Goal: Transaction & Acquisition: Purchase product/service

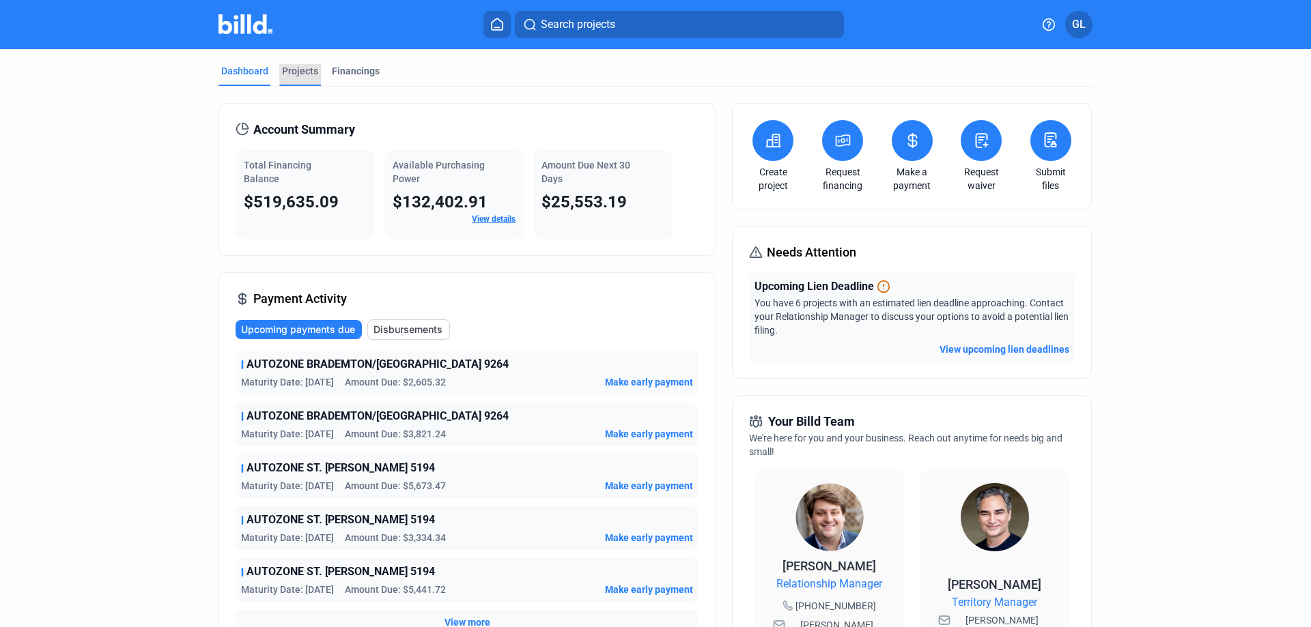
click at [300, 72] on div "Projects" at bounding box center [300, 71] width 36 height 14
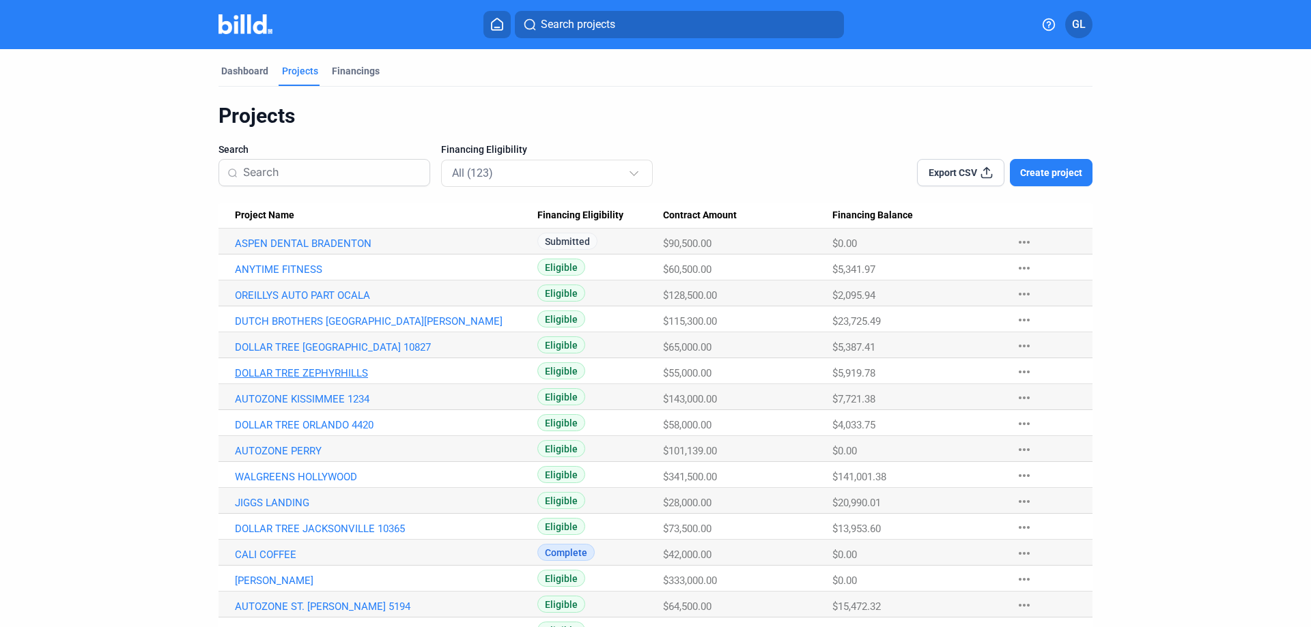
click at [347, 370] on link "DOLLAR TREE ZEPHYRHILLS" at bounding box center [386, 373] width 302 height 12
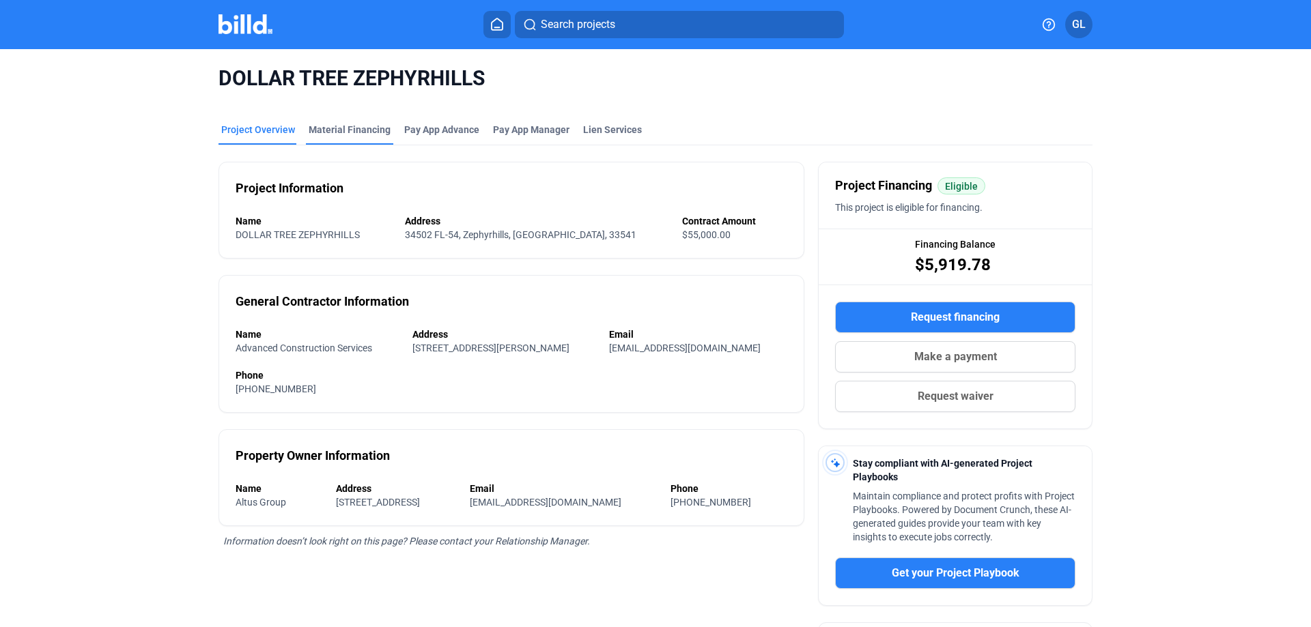
click at [341, 132] on div "Material Financing" at bounding box center [350, 130] width 82 height 14
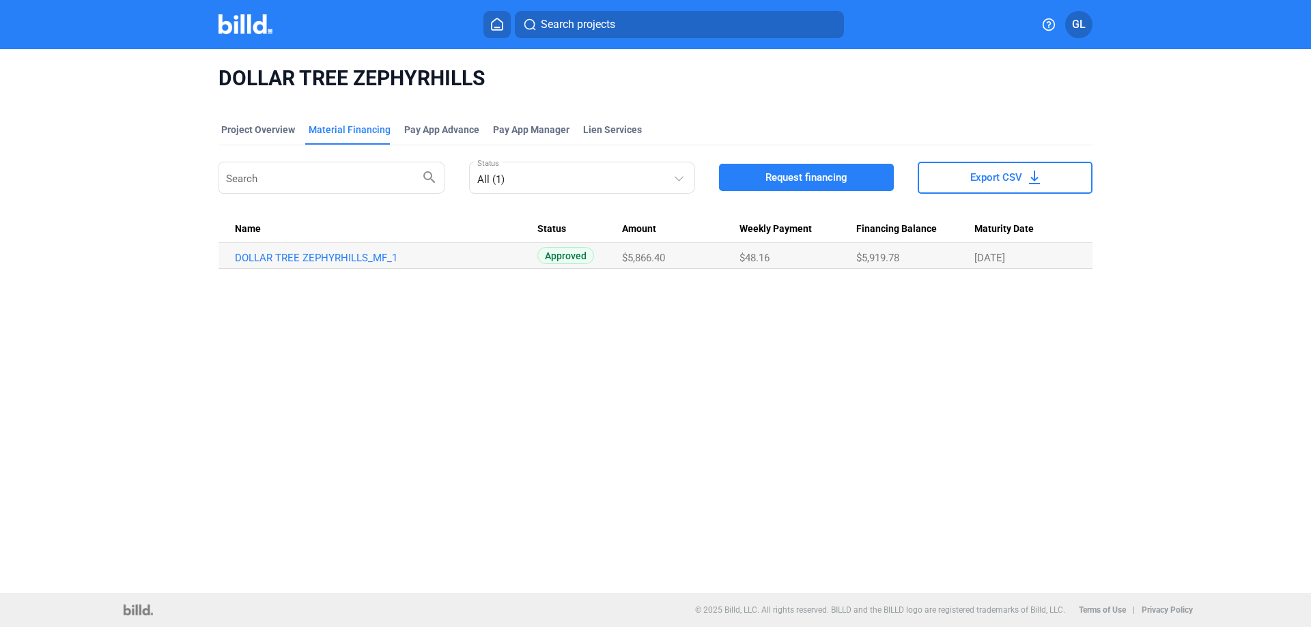
click at [793, 176] on span "Request financing" at bounding box center [806, 178] width 82 height 14
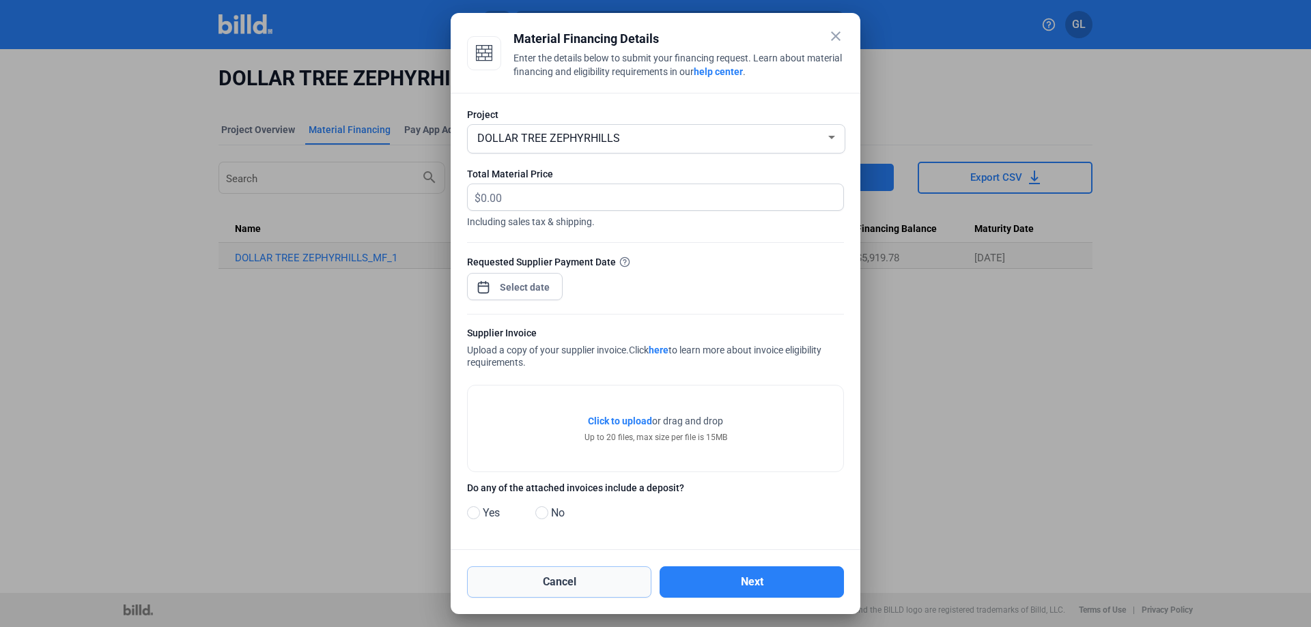
click at [583, 581] on button "Cancel" at bounding box center [559, 582] width 184 height 31
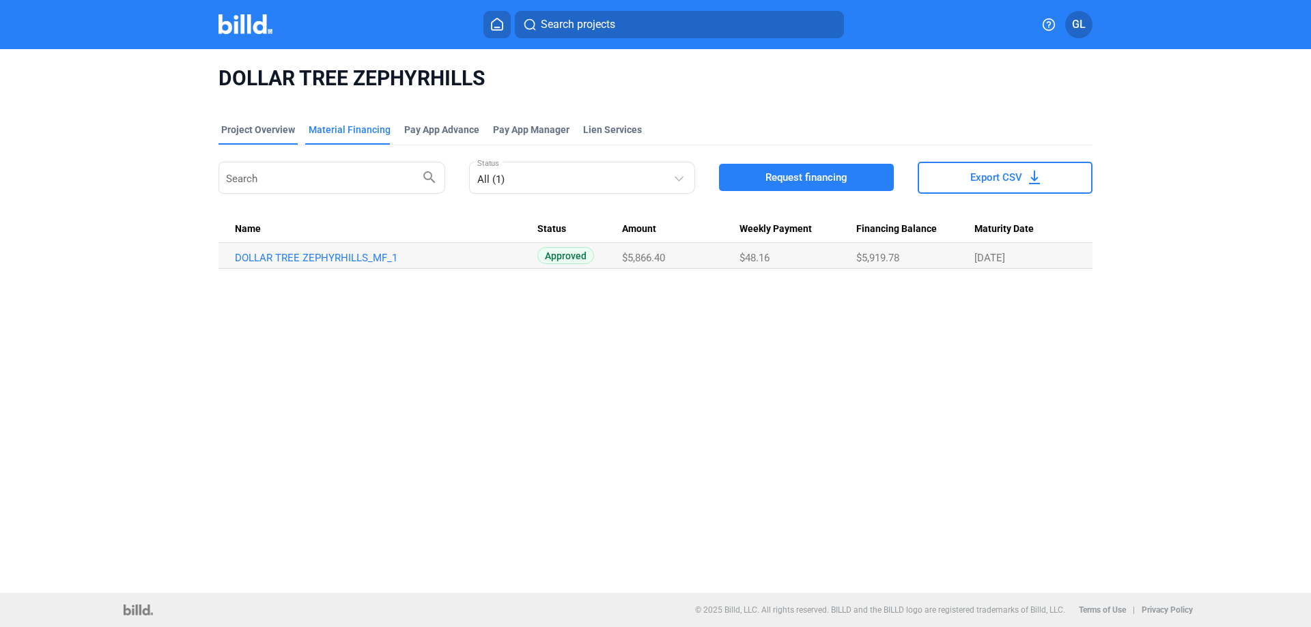
click at [256, 131] on div "Project Overview" at bounding box center [258, 130] width 74 height 14
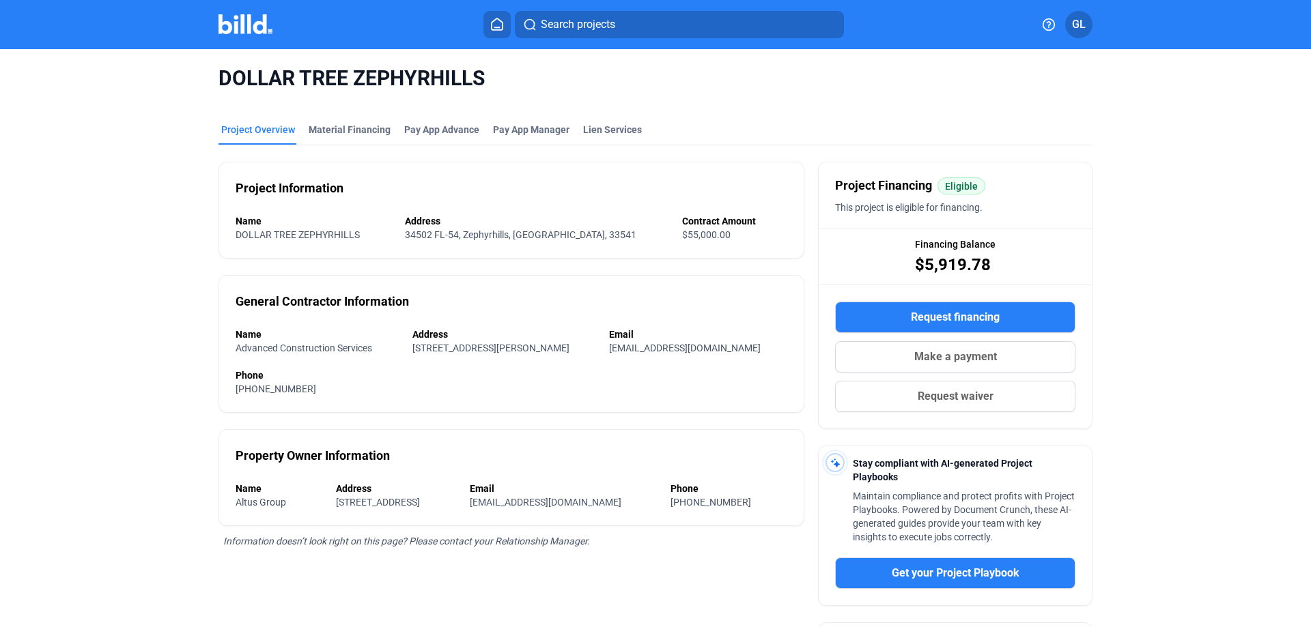
click at [241, 30] on img at bounding box center [245, 24] width 54 height 20
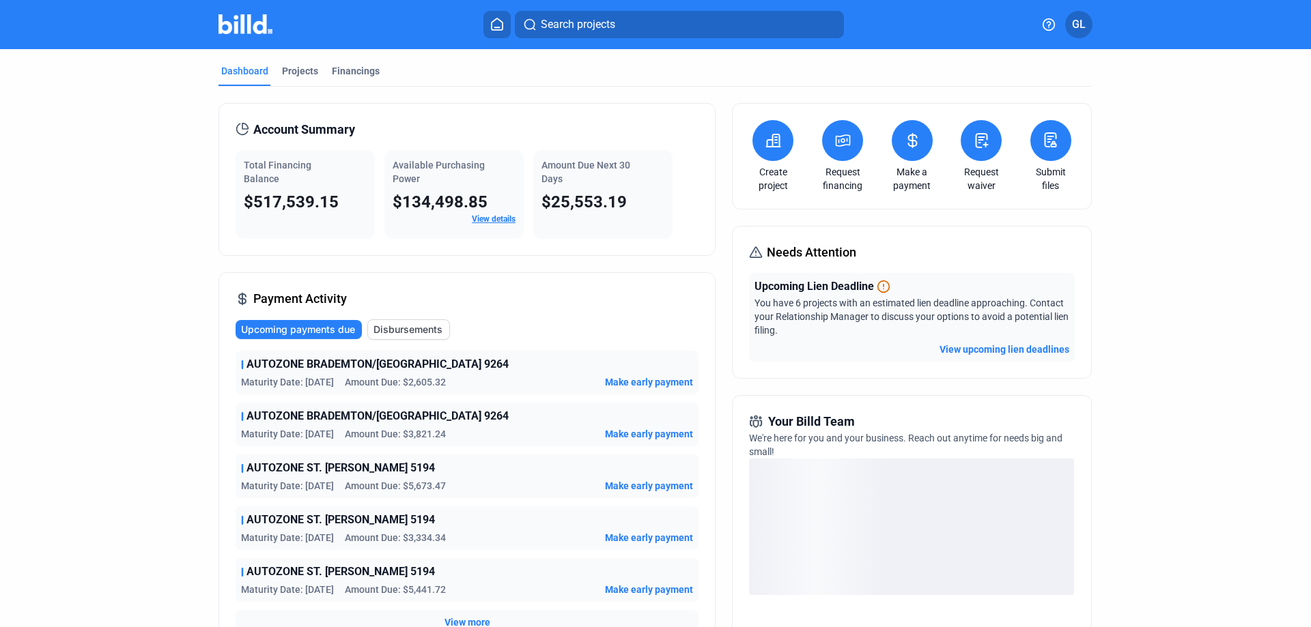
click at [980, 348] on button "View upcoming lien deadlines" at bounding box center [1004, 350] width 130 height 14
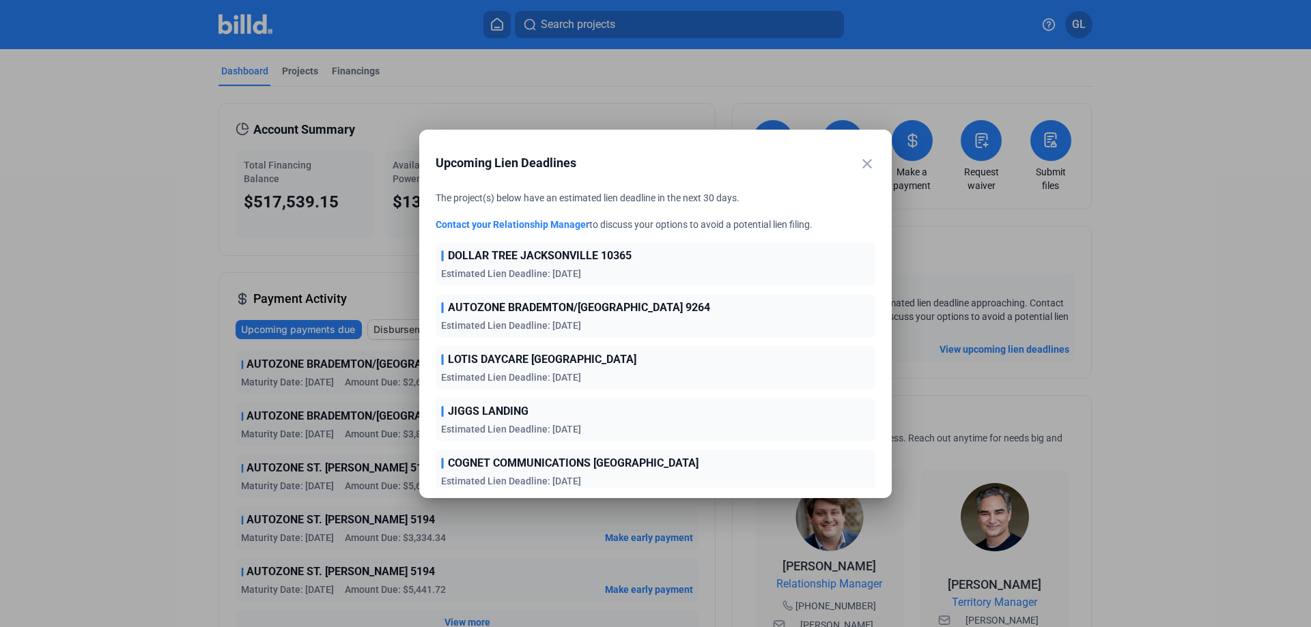
click at [866, 162] on mat-icon "close" at bounding box center [867, 164] width 16 height 16
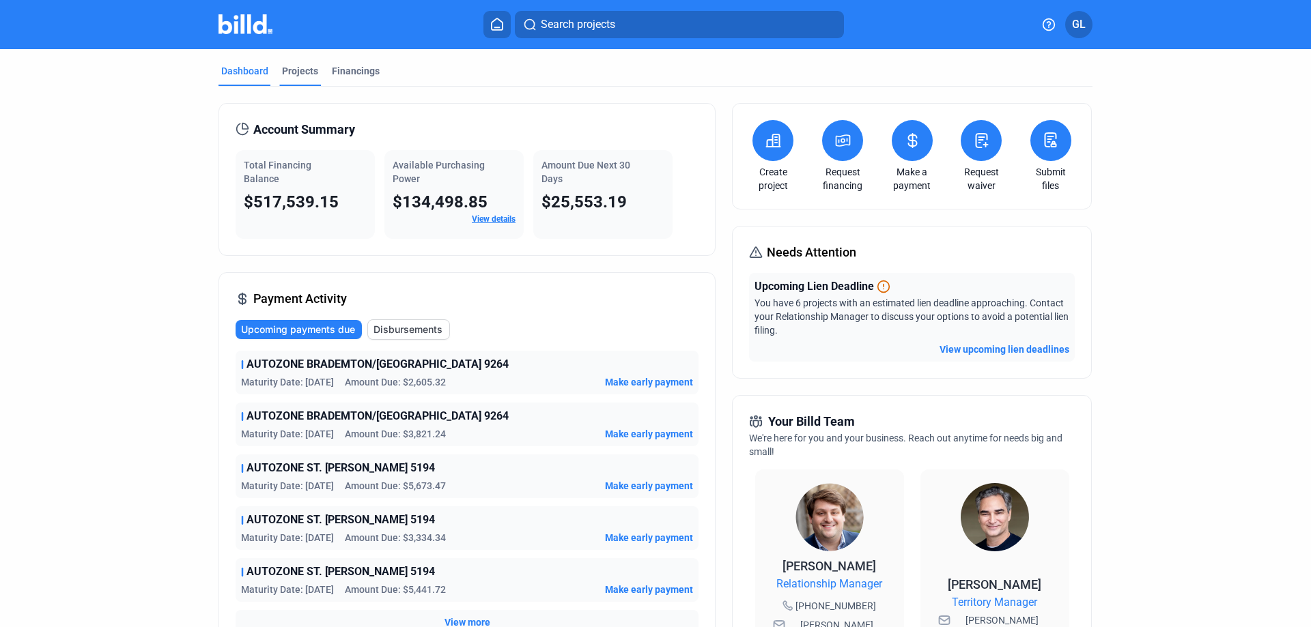
click at [300, 68] on div "Projects" at bounding box center [300, 71] width 36 height 14
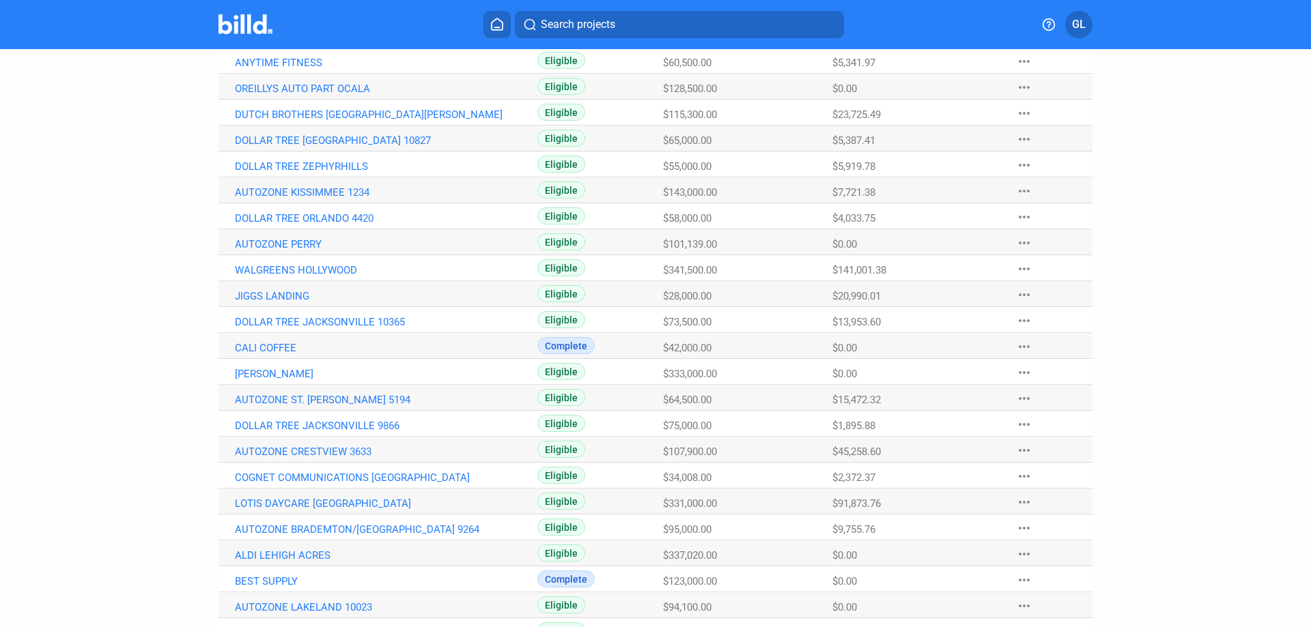
scroll to position [227, 0]
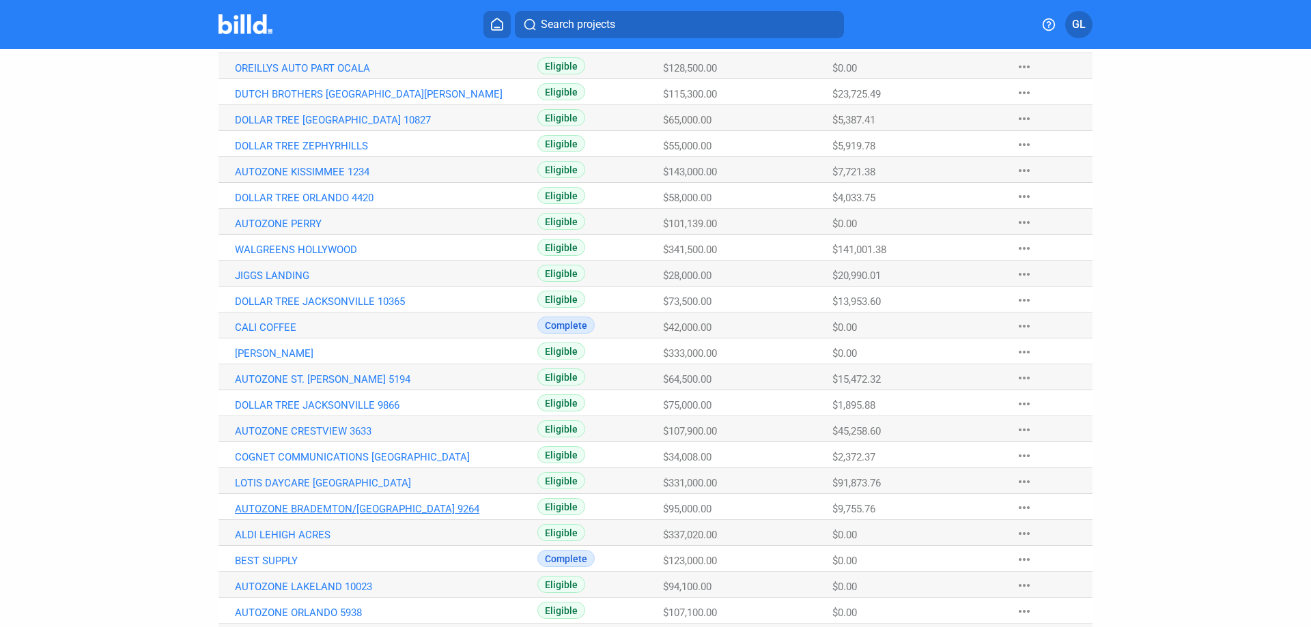
click at [314, 507] on link "AUTOZONE BRADEMTON/[GEOGRAPHIC_DATA] 9264" at bounding box center [386, 509] width 302 height 12
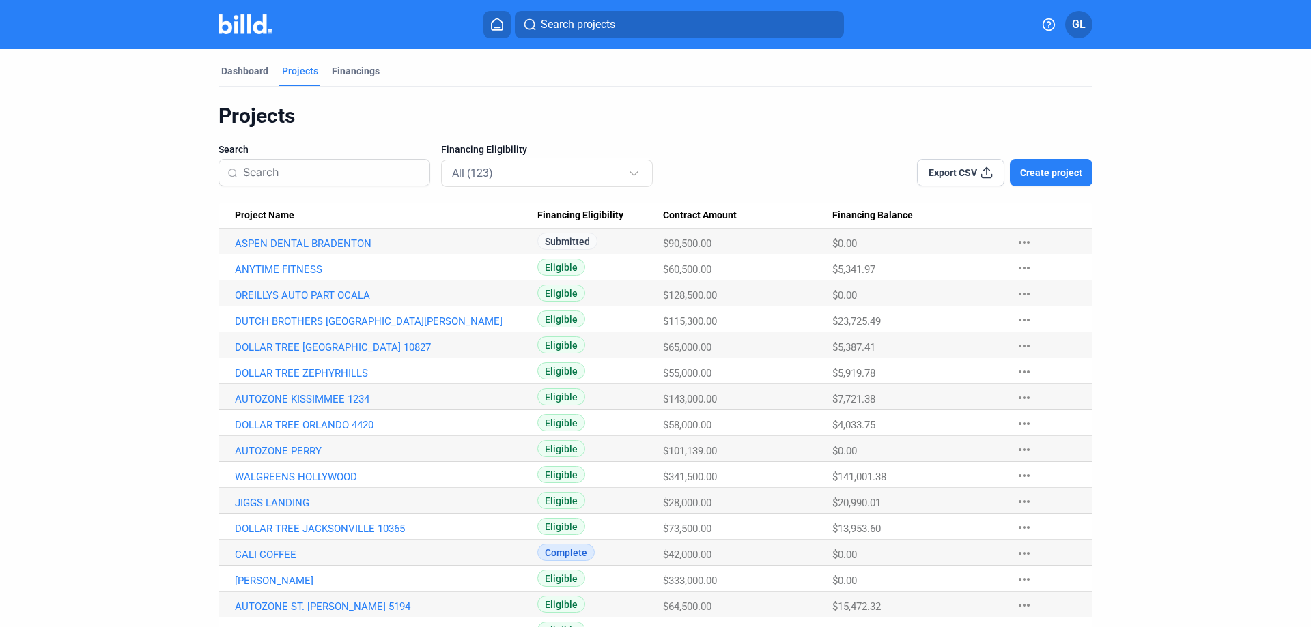
click at [320, 173] on input at bounding box center [332, 172] width 178 height 29
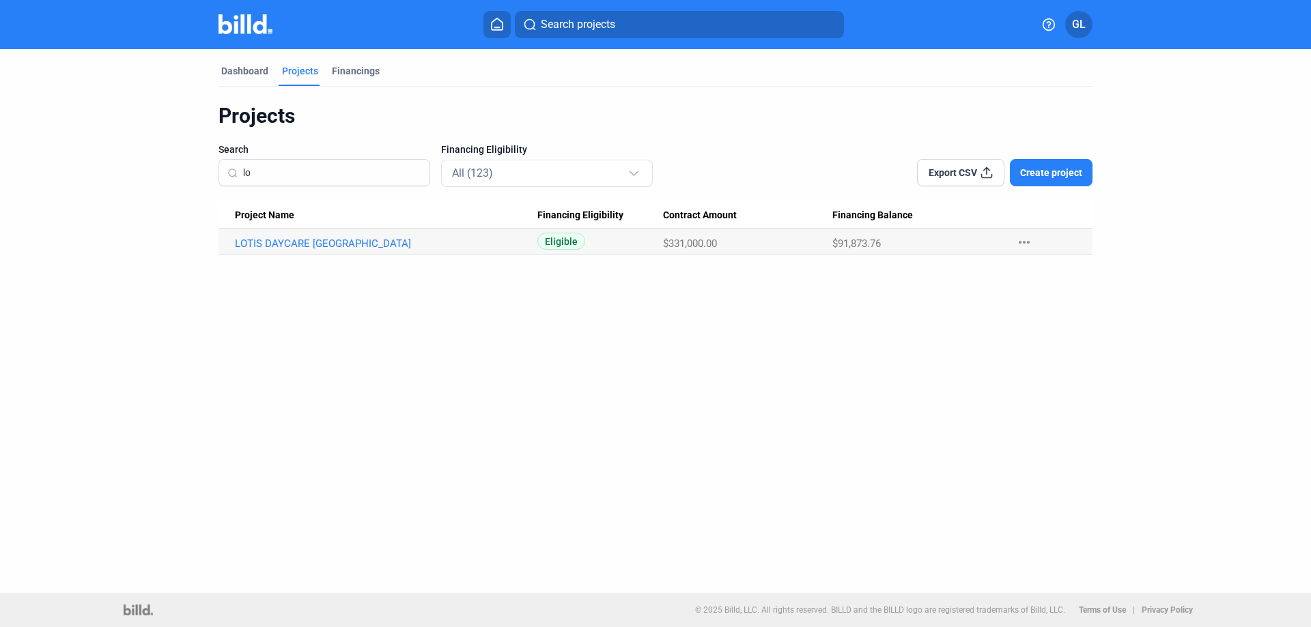
type input "l"
drag, startPoint x: 328, startPoint y: 185, endPoint x: 246, endPoint y: 190, distance: 81.4
click at [246, 190] on div "Projects Search lotis Financing Eligibility All (123) Export CSV Create project…" at bounding box center [655, 179] width 874 height 152
type input "l"
type input "j"
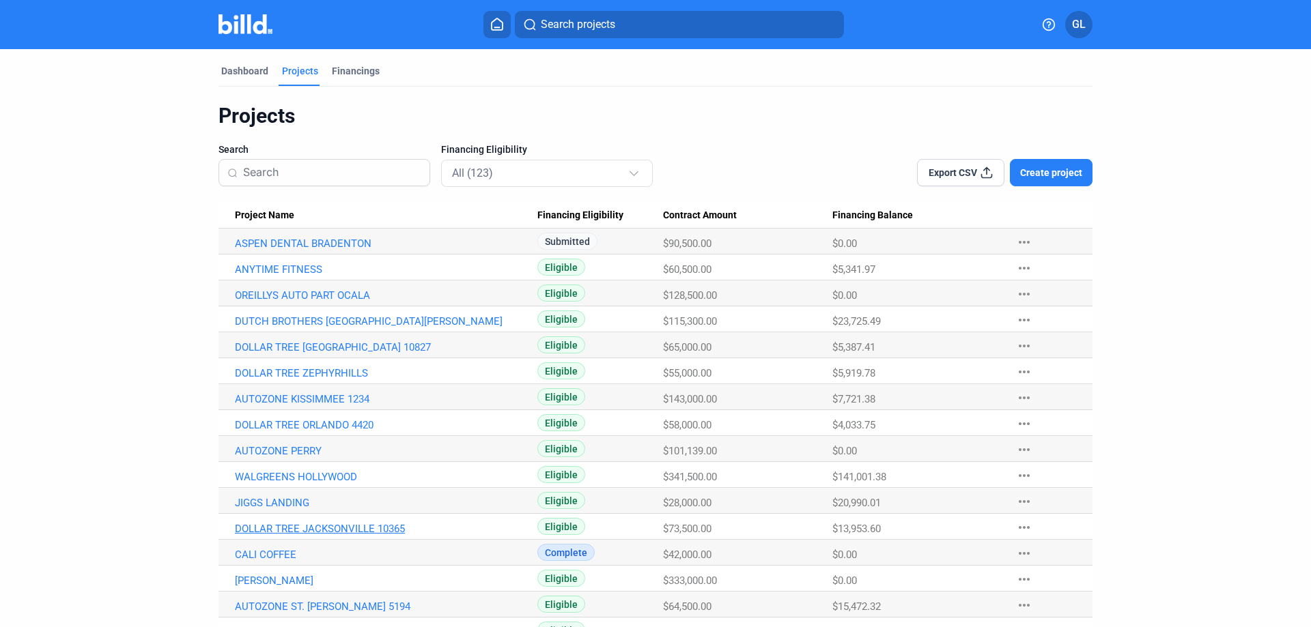
click at [340, 528] on link "DOLLAR TREE JACKSONVILLE 10365" at bounding box center [386, 529] width 302 height 12
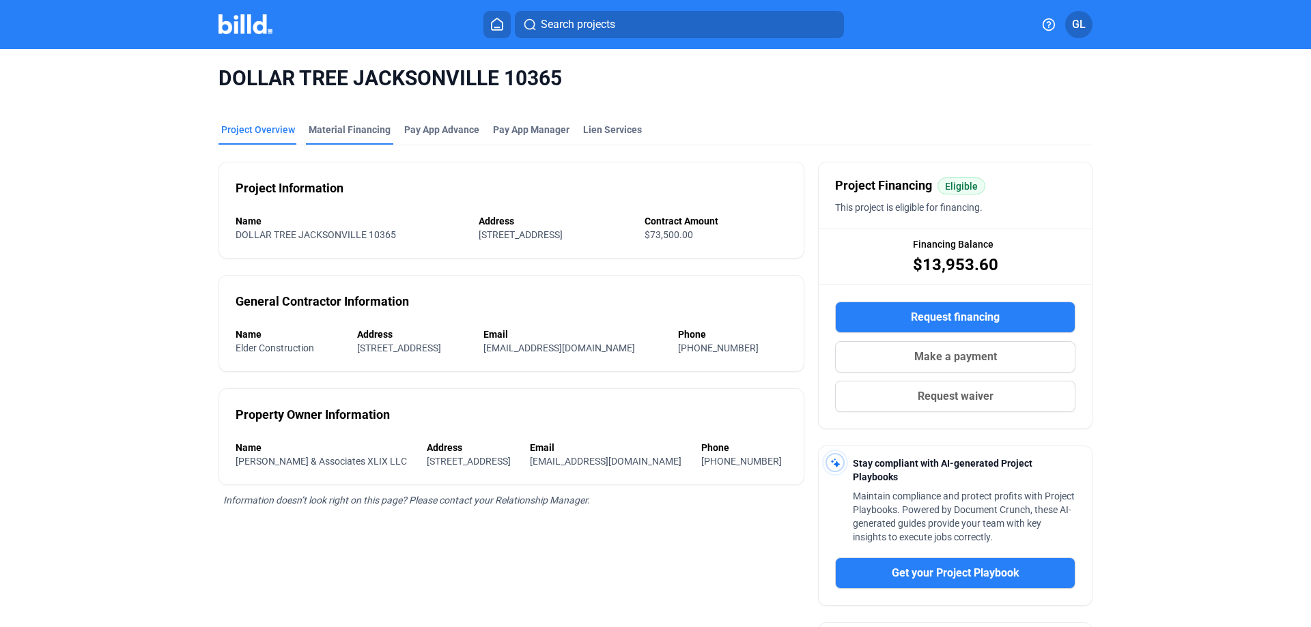
click at [348, 134] on div "Material Financing" at bounding box center [350, 130] width 82 height 14
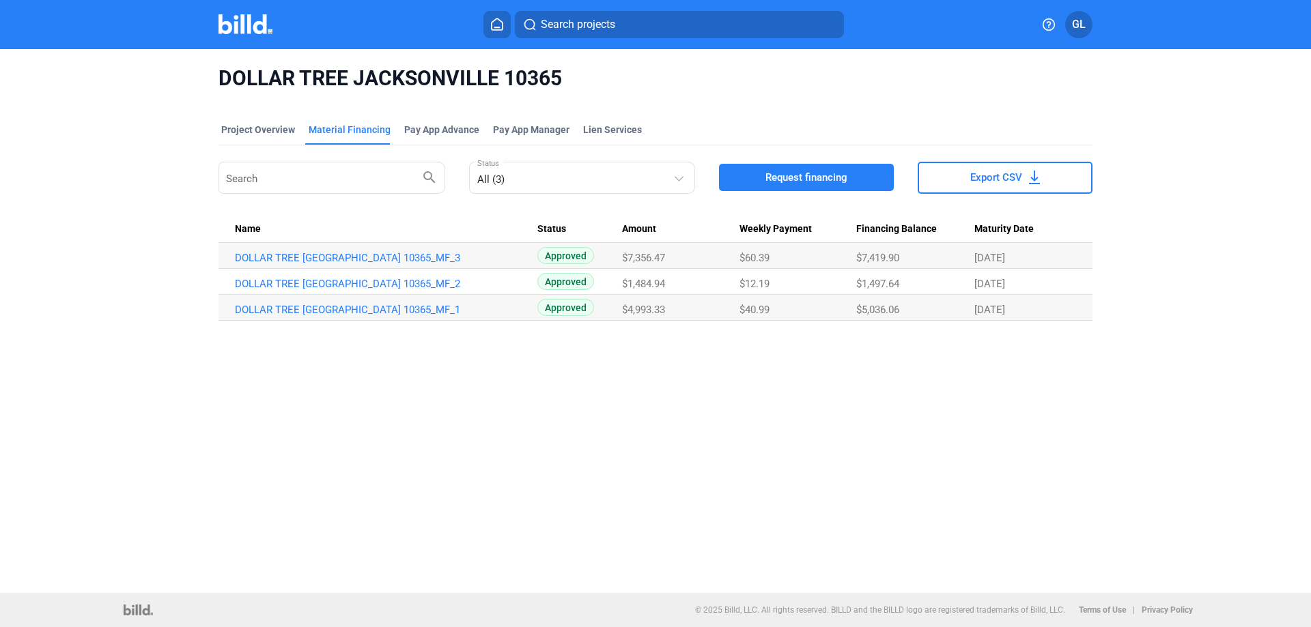
click at [238, 21] on img at bounding box center [245, 24] width 54 height 20
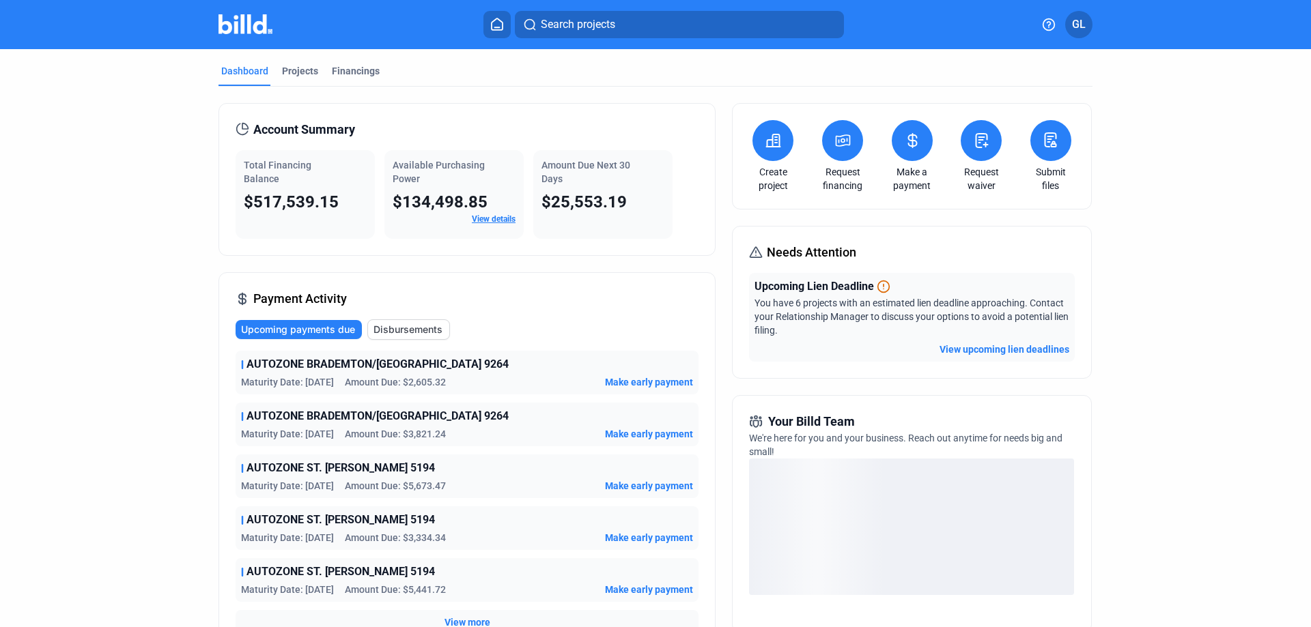
click at [911, 141] on icon at bounding box center [912, 141] width 8 height 14
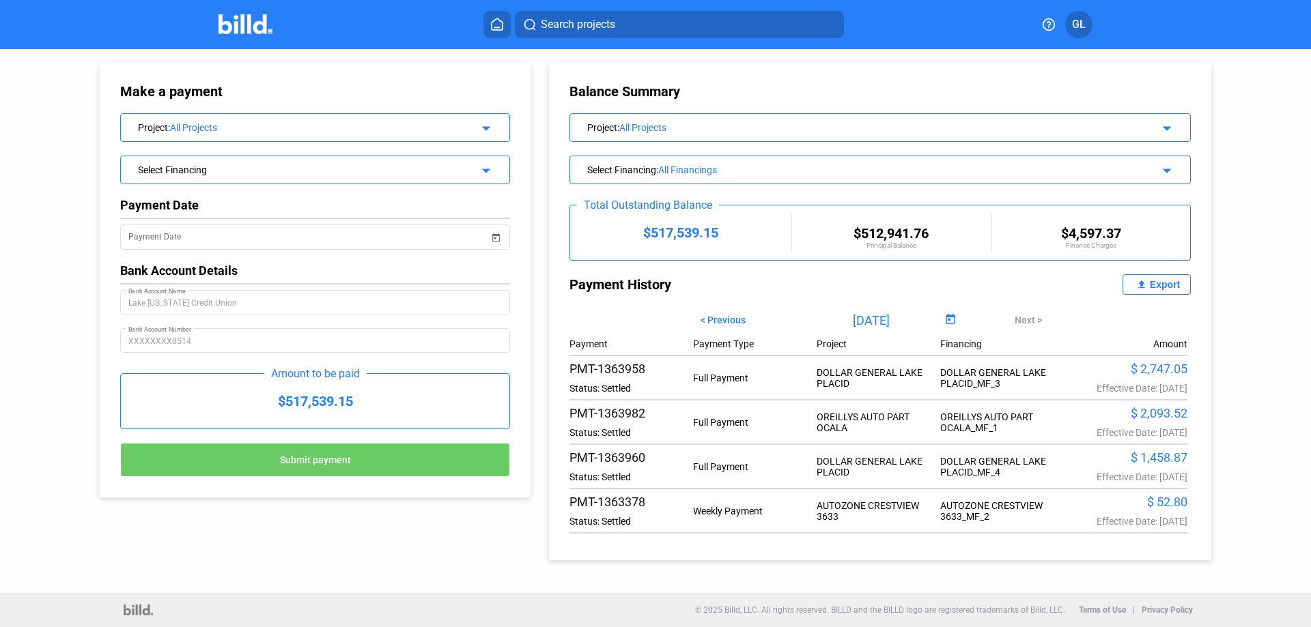
click at [483, 130] on mat-icon "arrow_drop_down" at bounding box center [484, 126] width 16 height 16
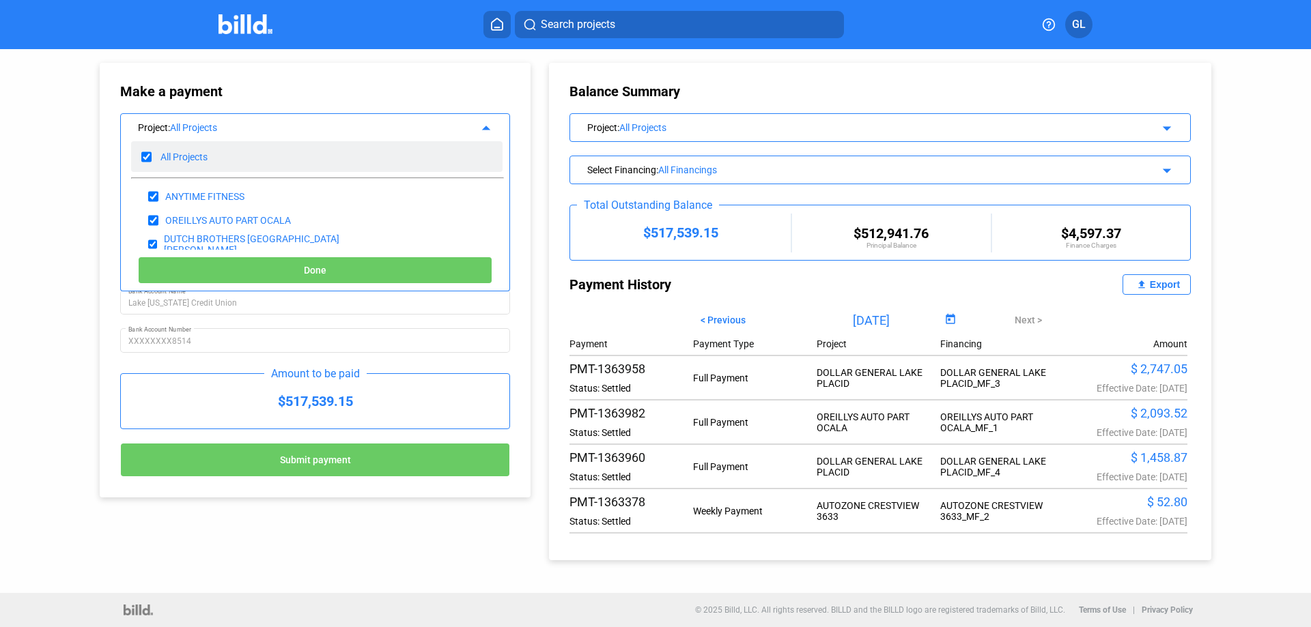
click at [145, 154] on input "checkbox" at bounding box center [146, 157] width 10 height 20
checkbox input "false"
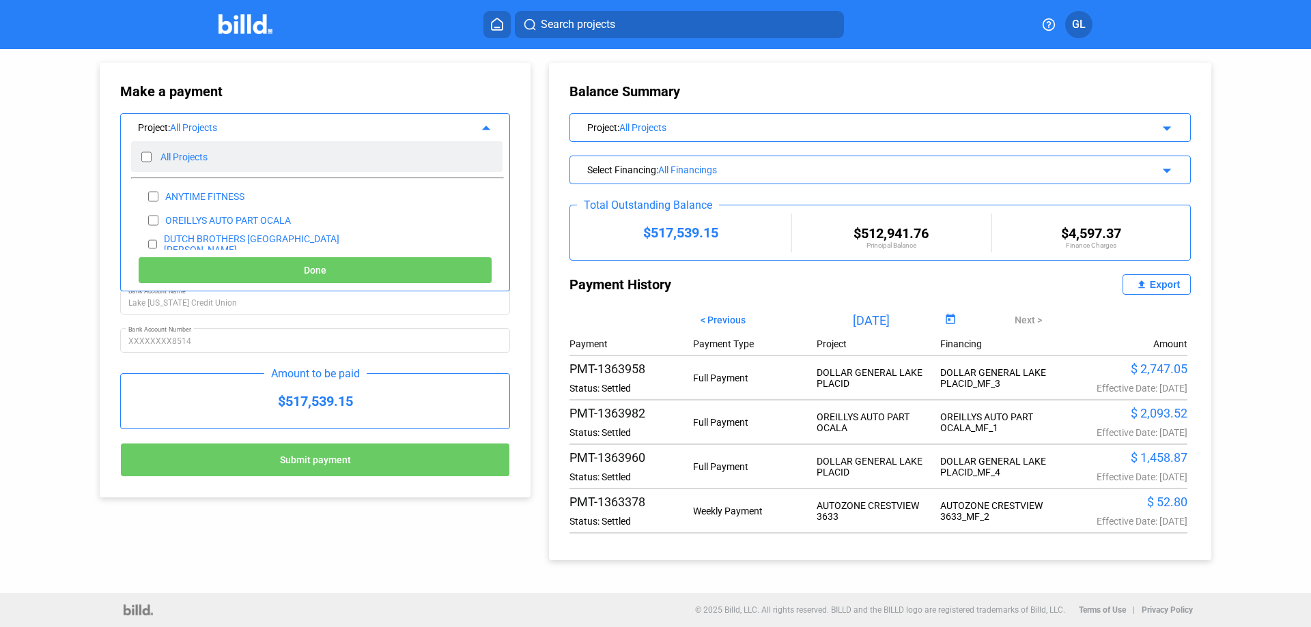
checkbox input "false"
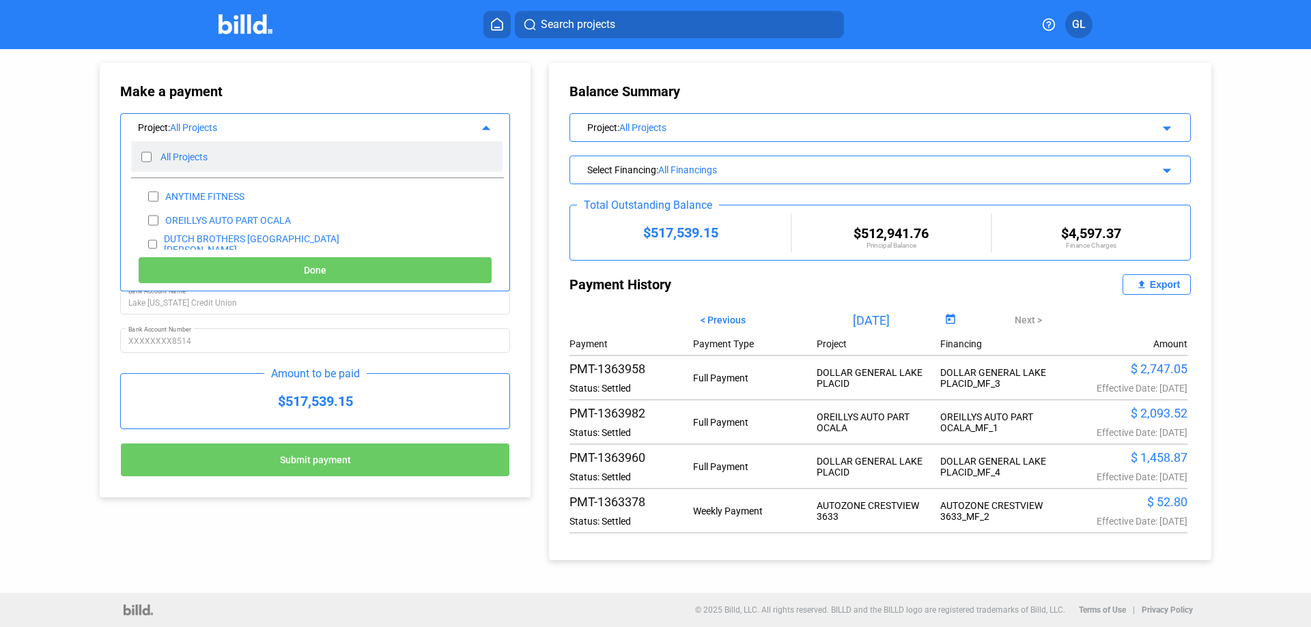
checkbox input "false"
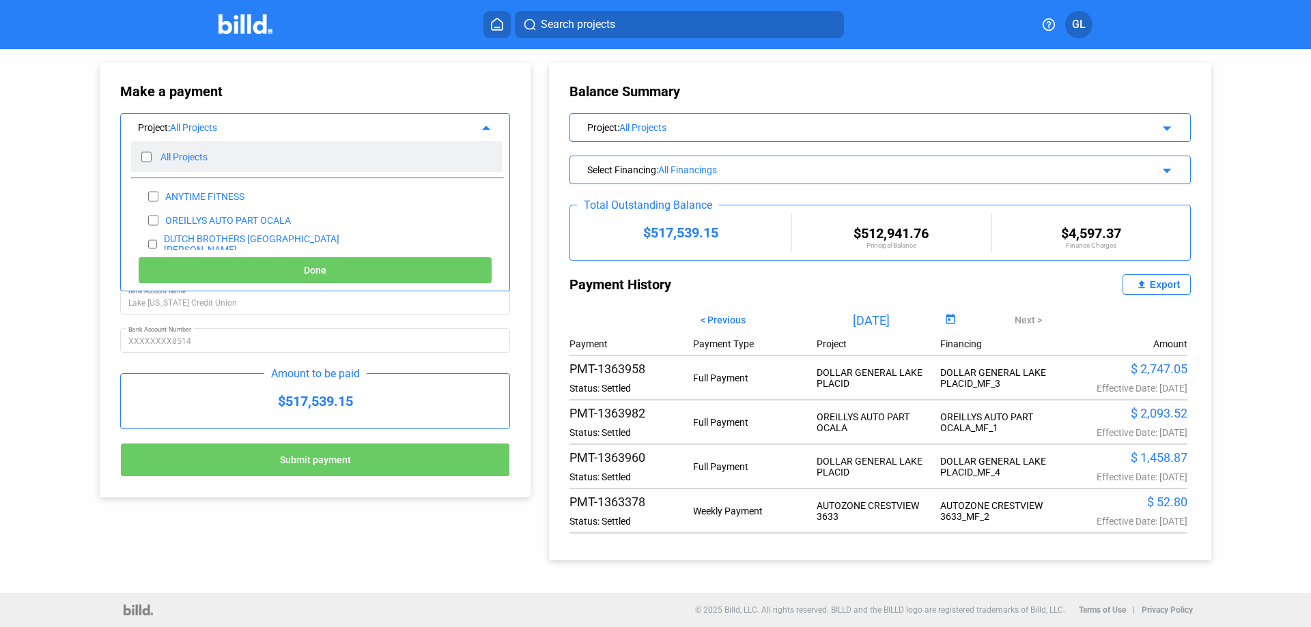
checkbox input "false"
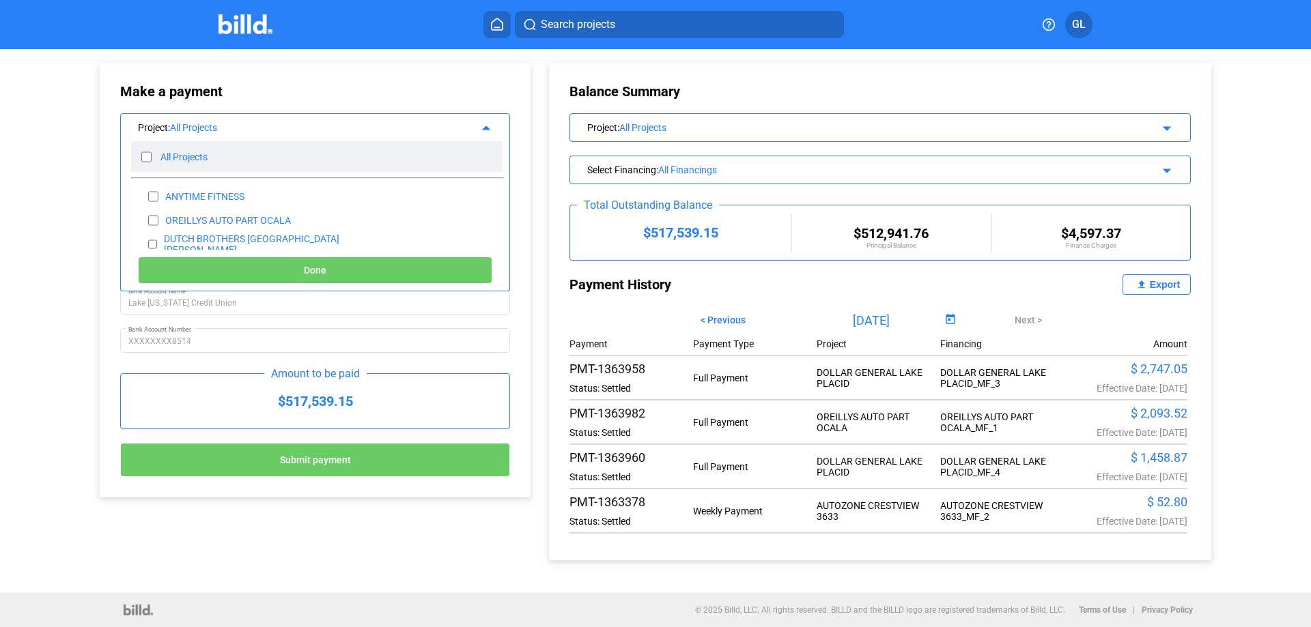
checkbox input "false"
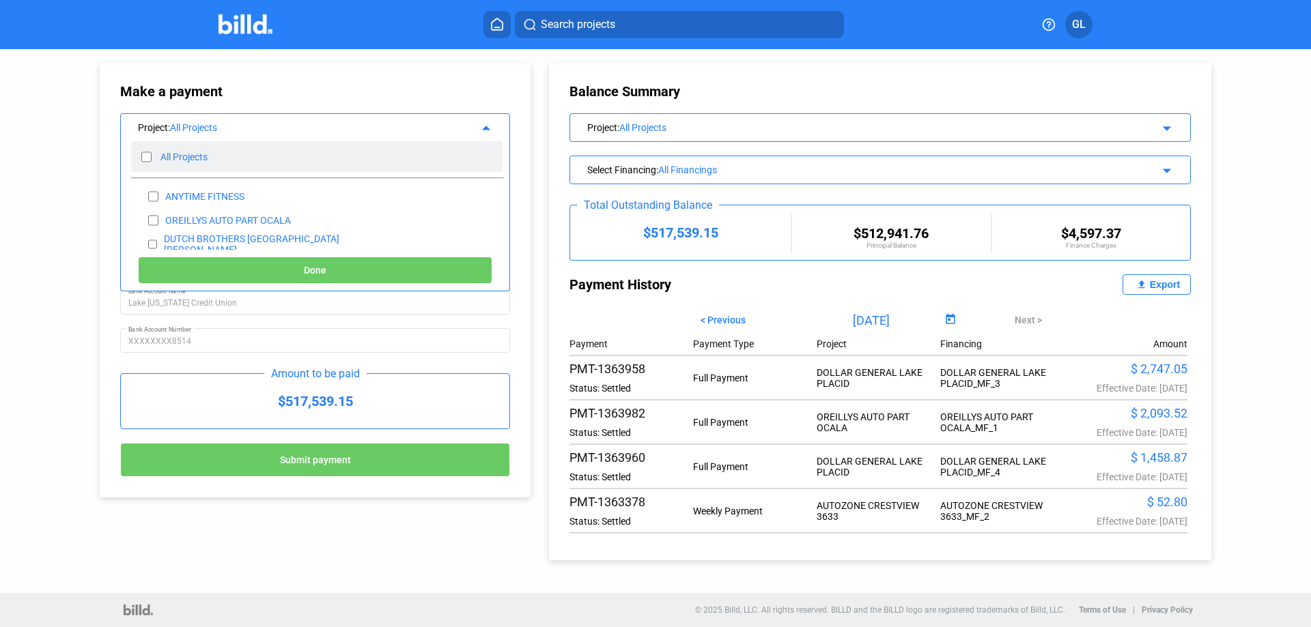
checkbox input "false"
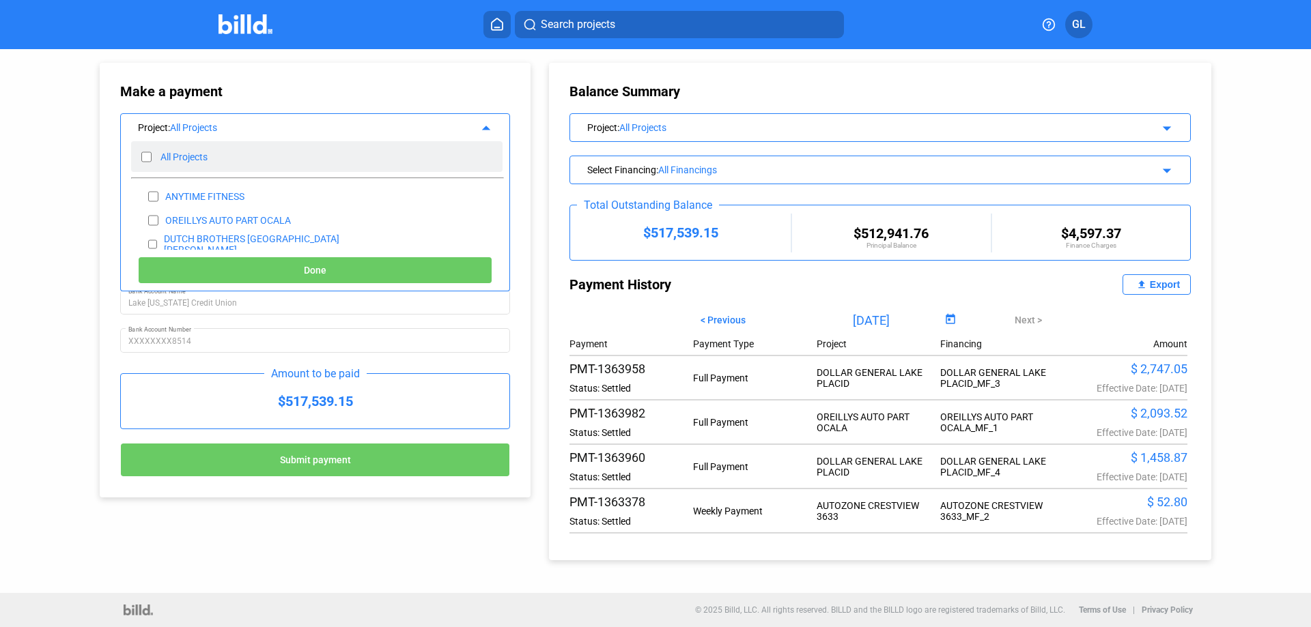
checkbox input "false"
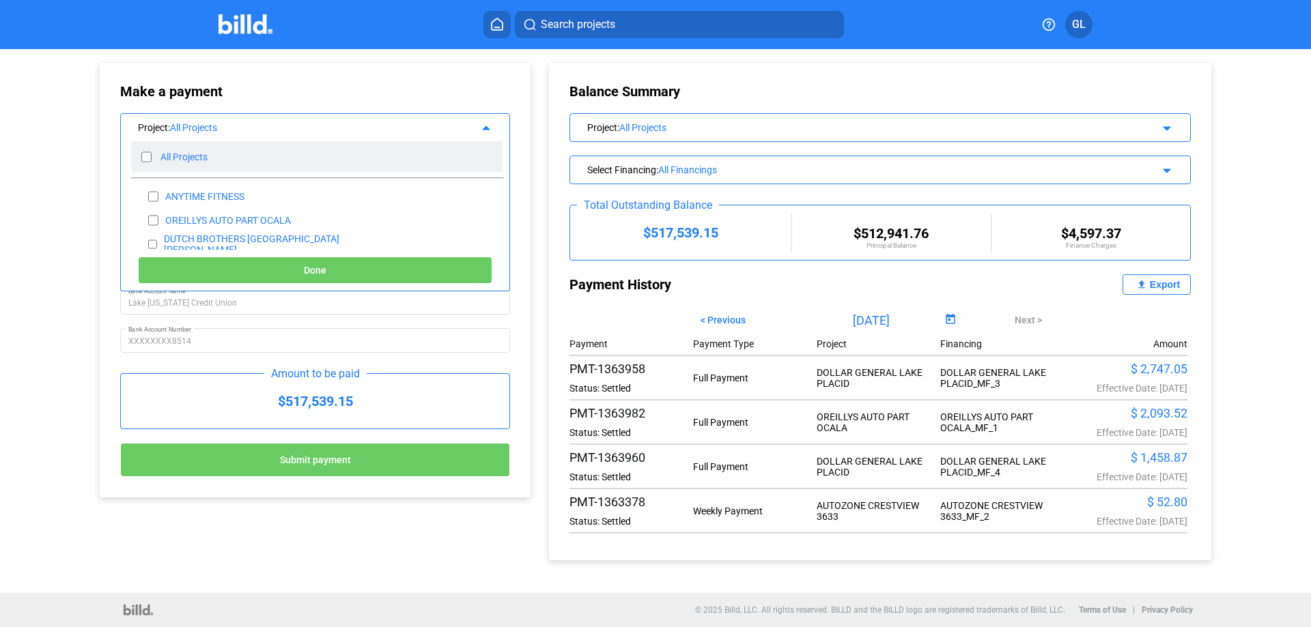
checkbox input "false"
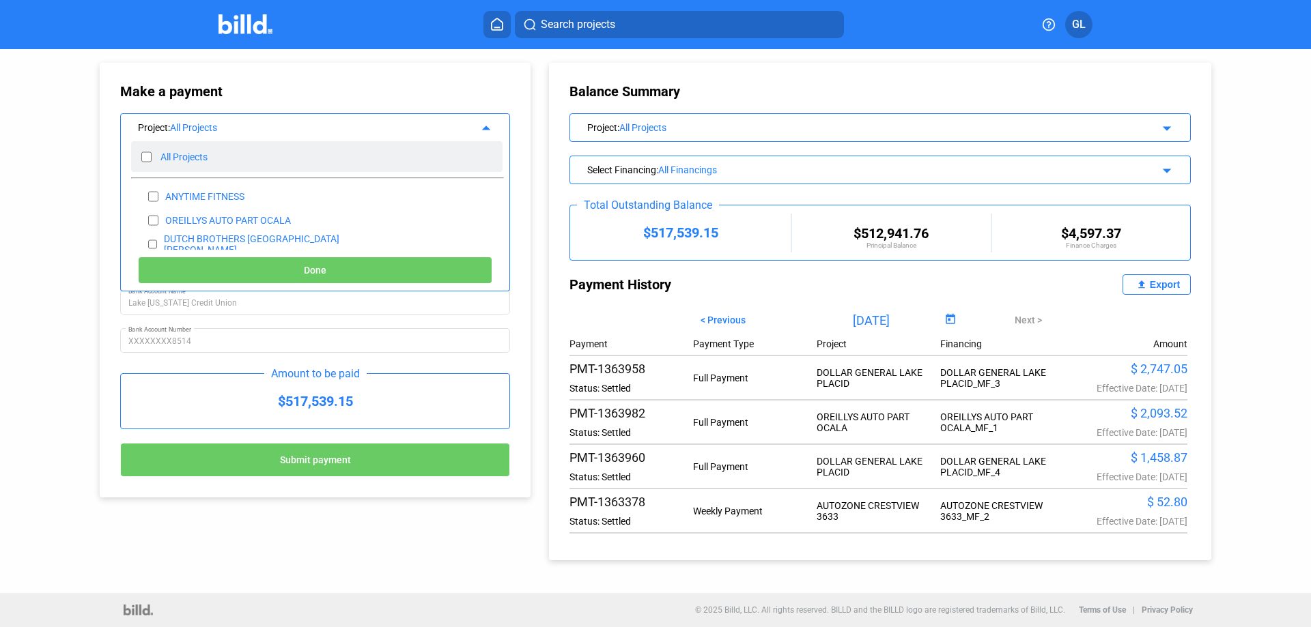
checkbox input "false"
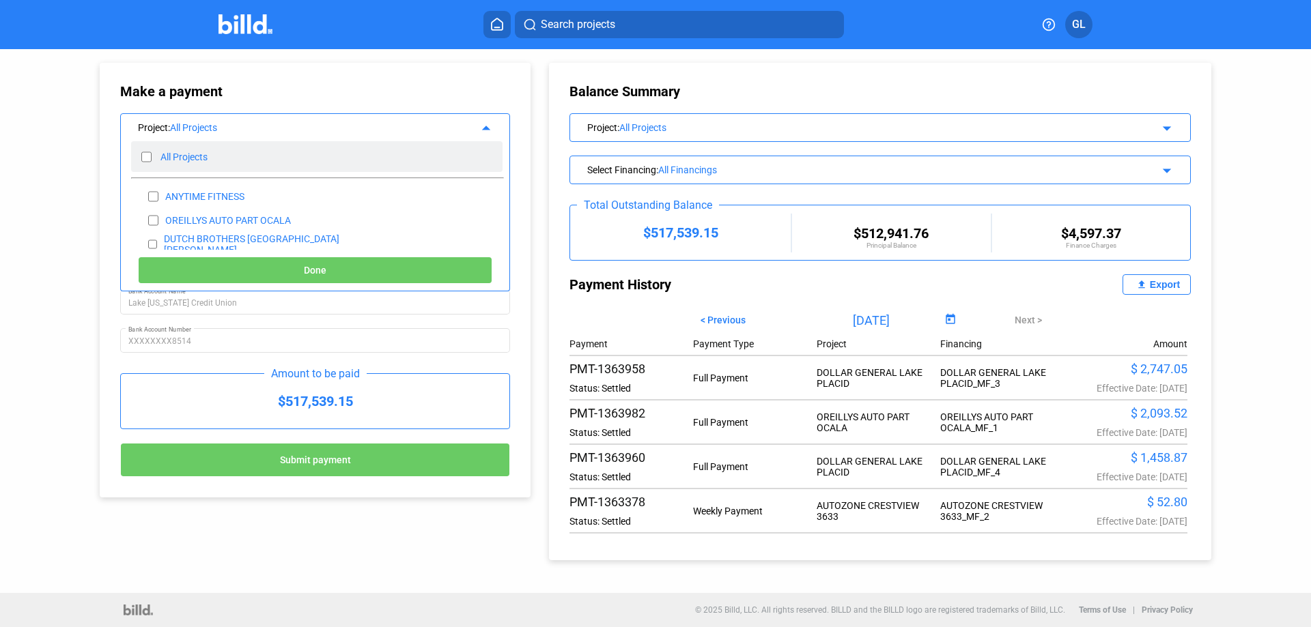
checkbox input "false"
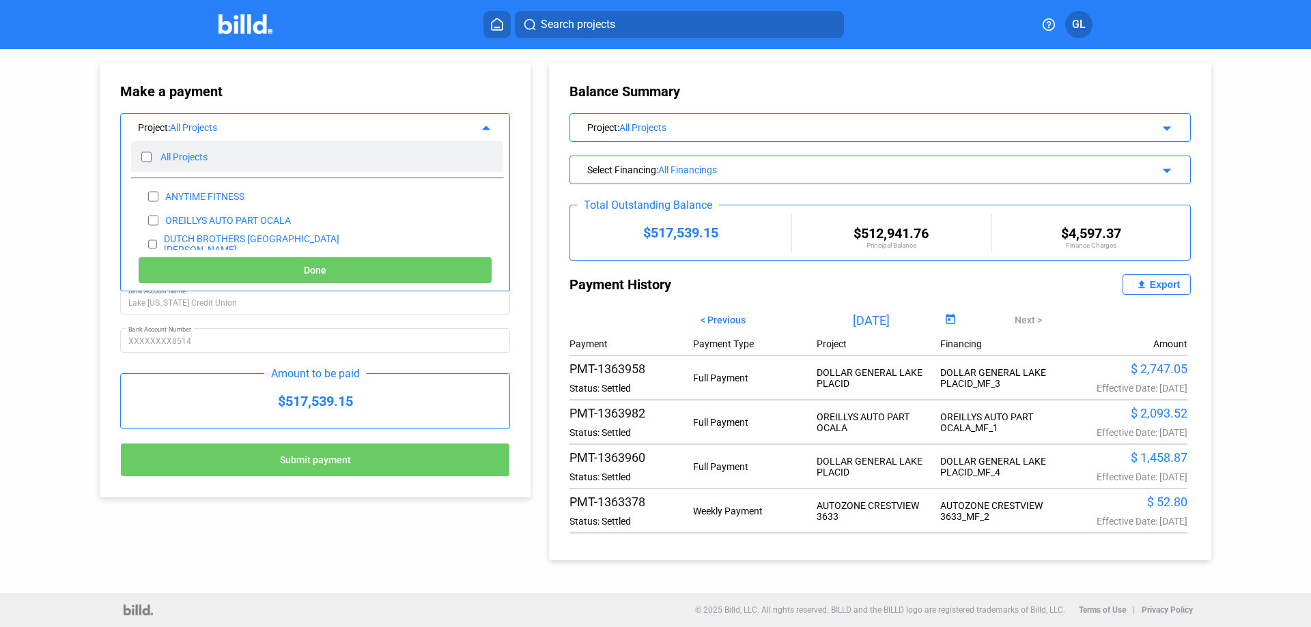
checkbox input "false"
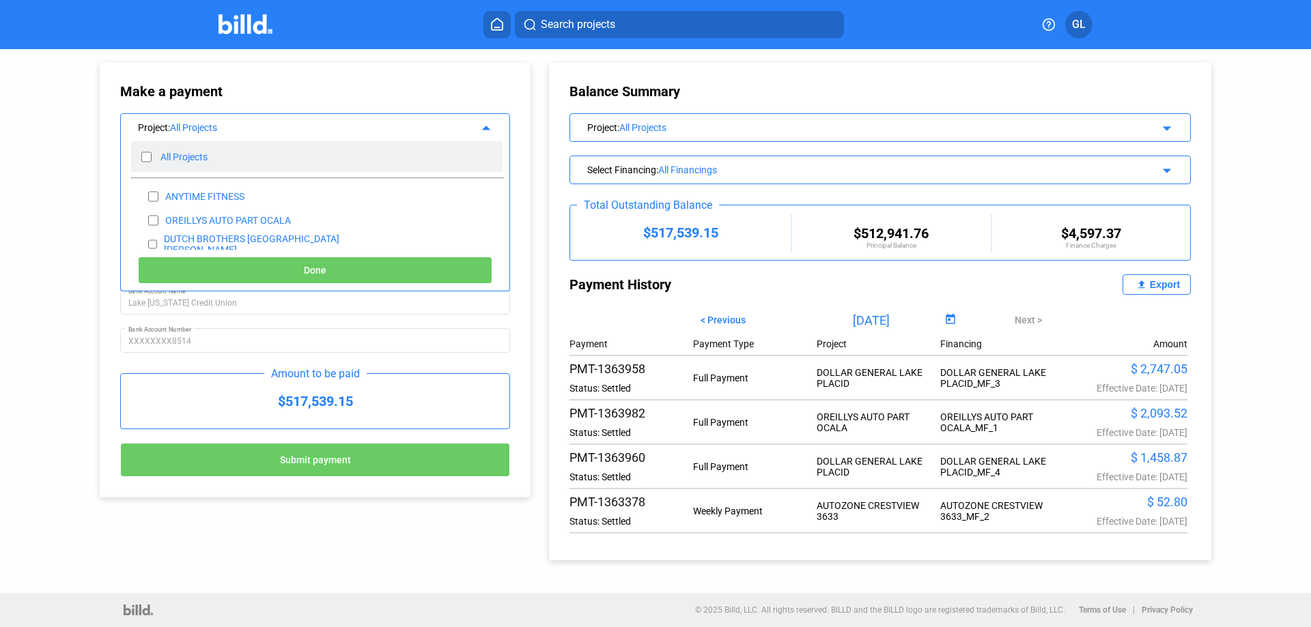
checkbox input "false"
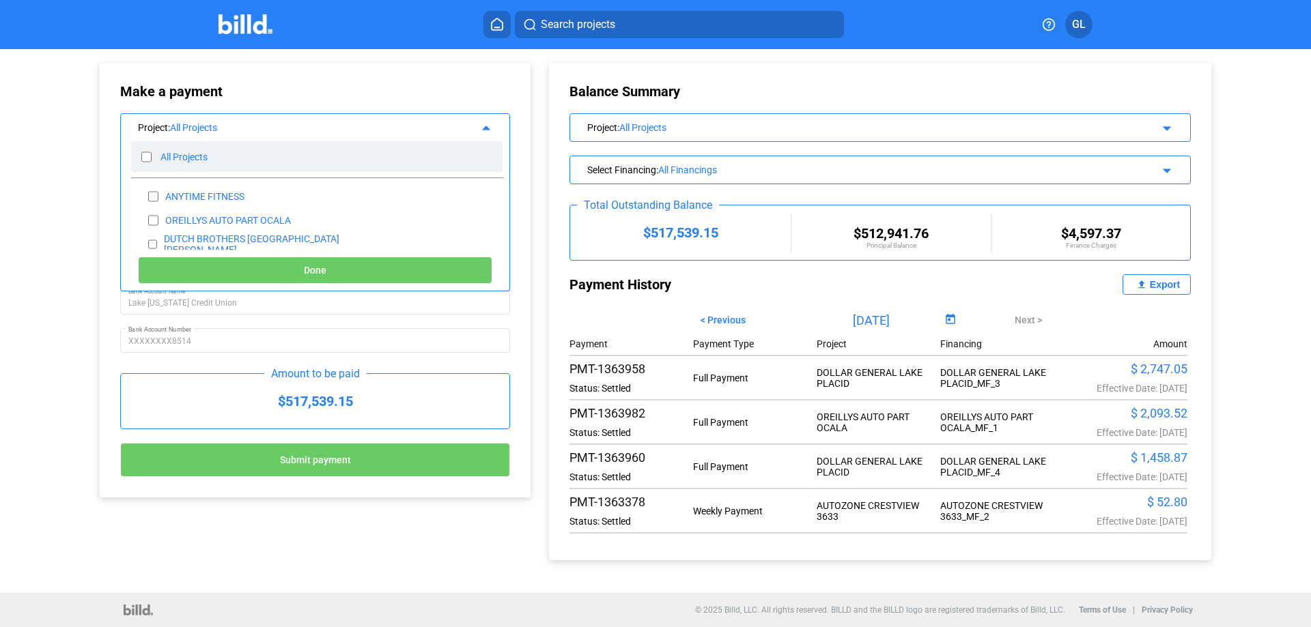
checkbox input "false"
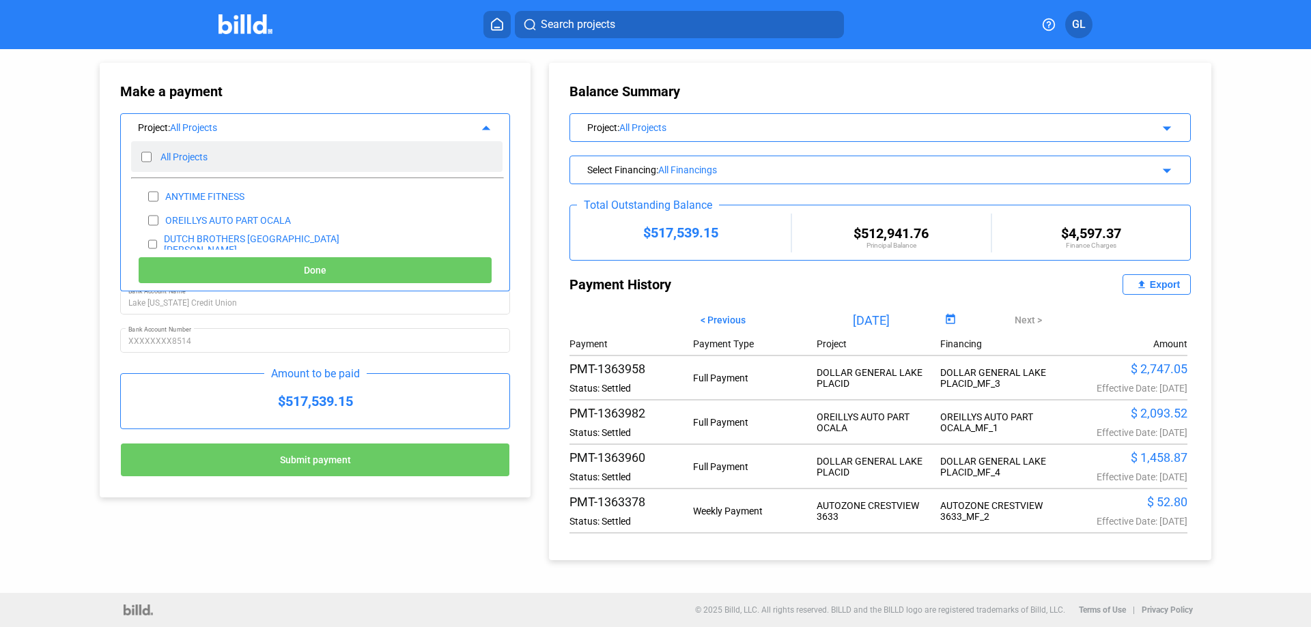
checkbox input "false"
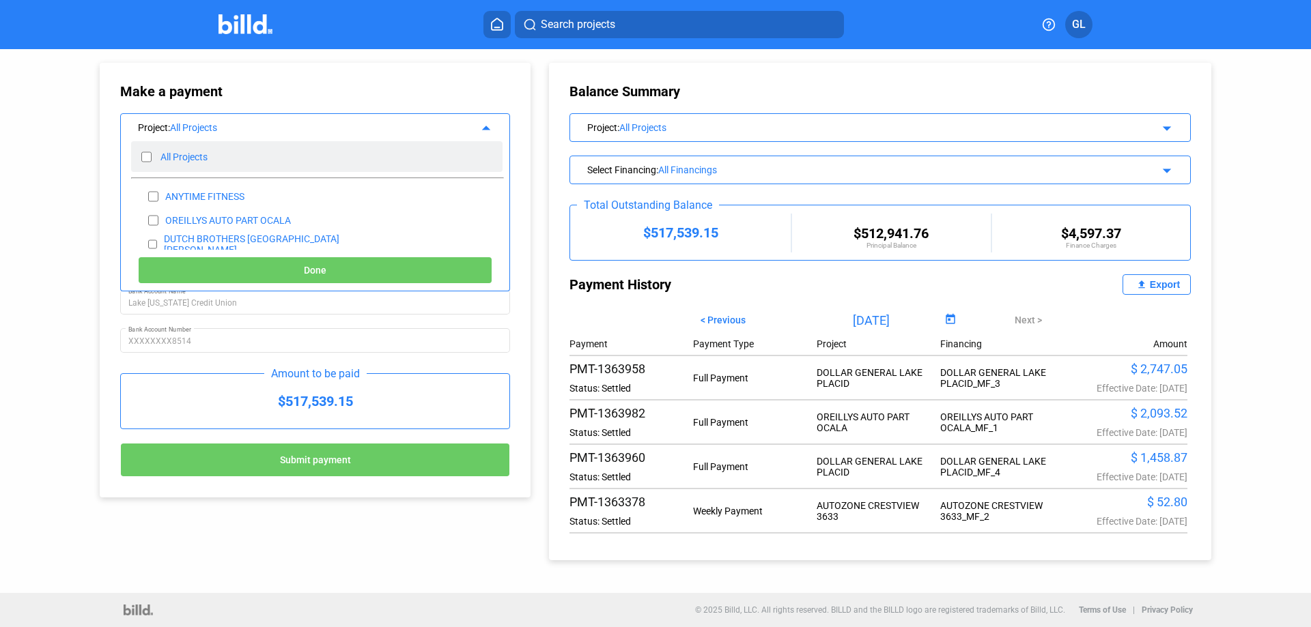
checkbox input "false"
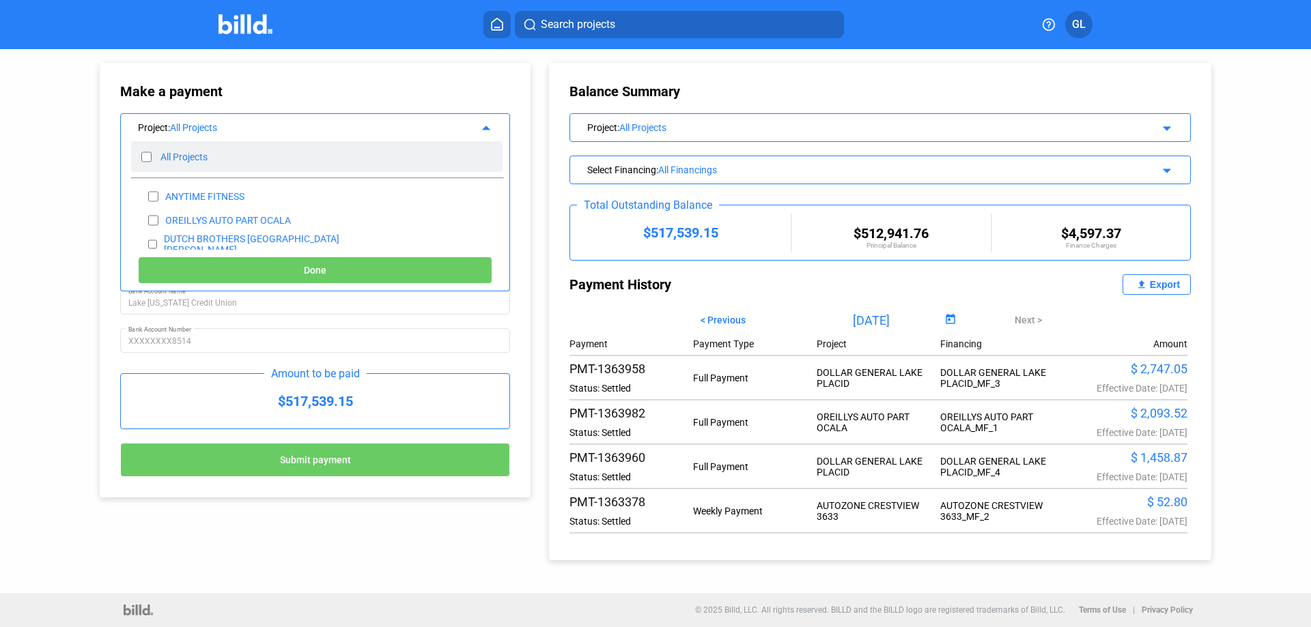
checkbox input "false"
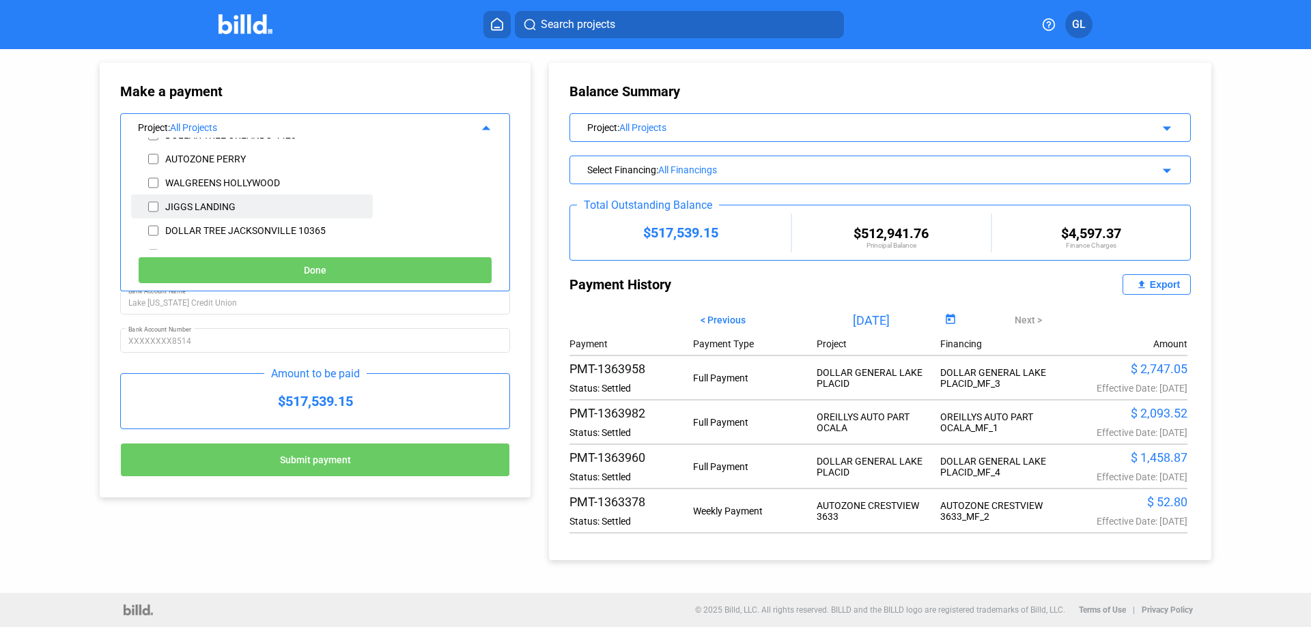
scroll to position [251, 0]
click at [154, 185] on input "checkbox" at bounding box center [153, 185] width 10 height 20
checkbox input "true"
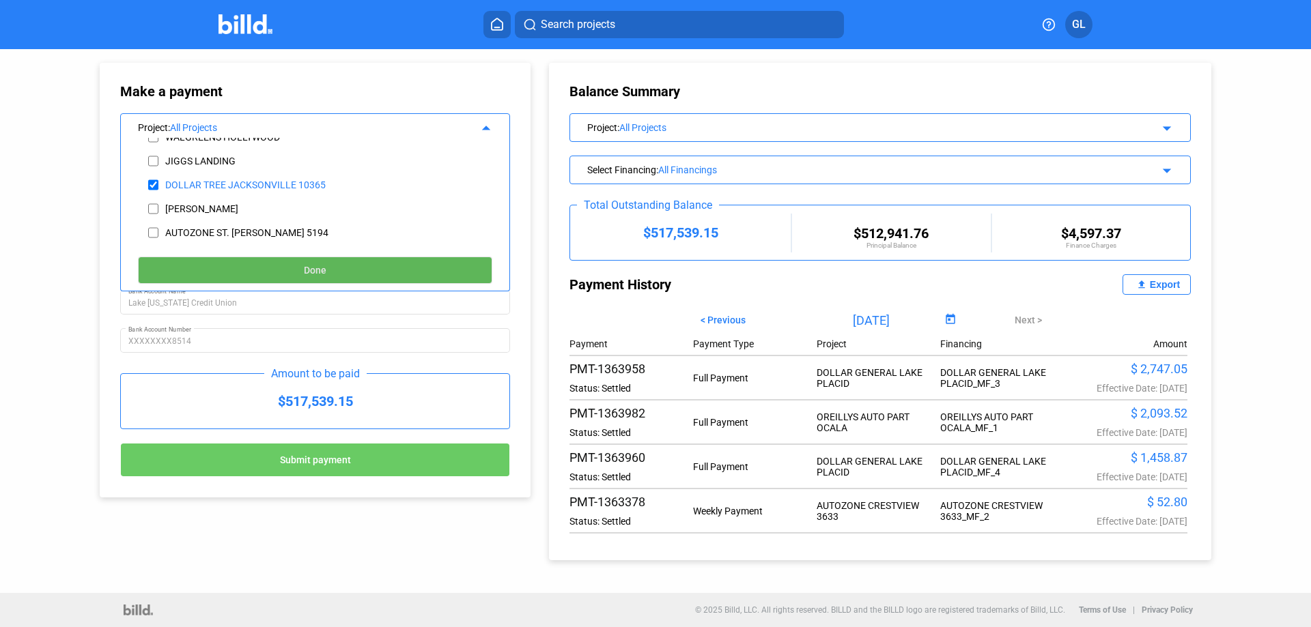
click at [332, 273] on button "Done" at bounding box center [315, 270] width 354 height 27
type input "[DATE]"
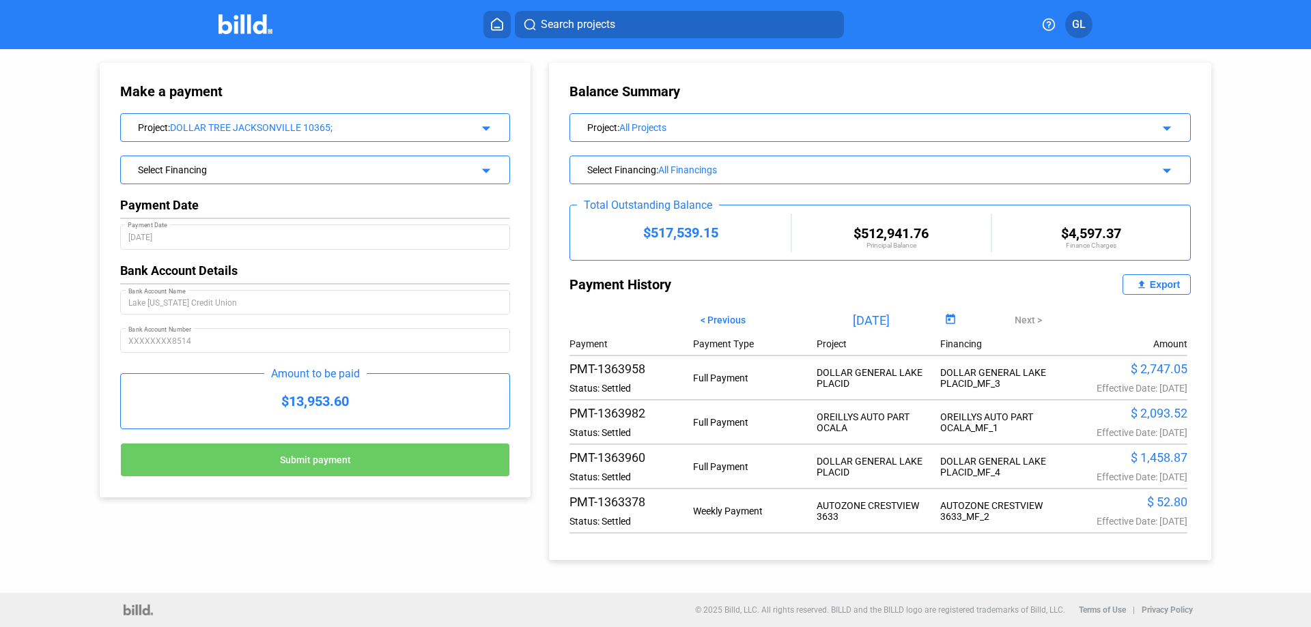
click at [236, 170] on div "Select Financing" at bounding box center [297, 169] width 319 height 14
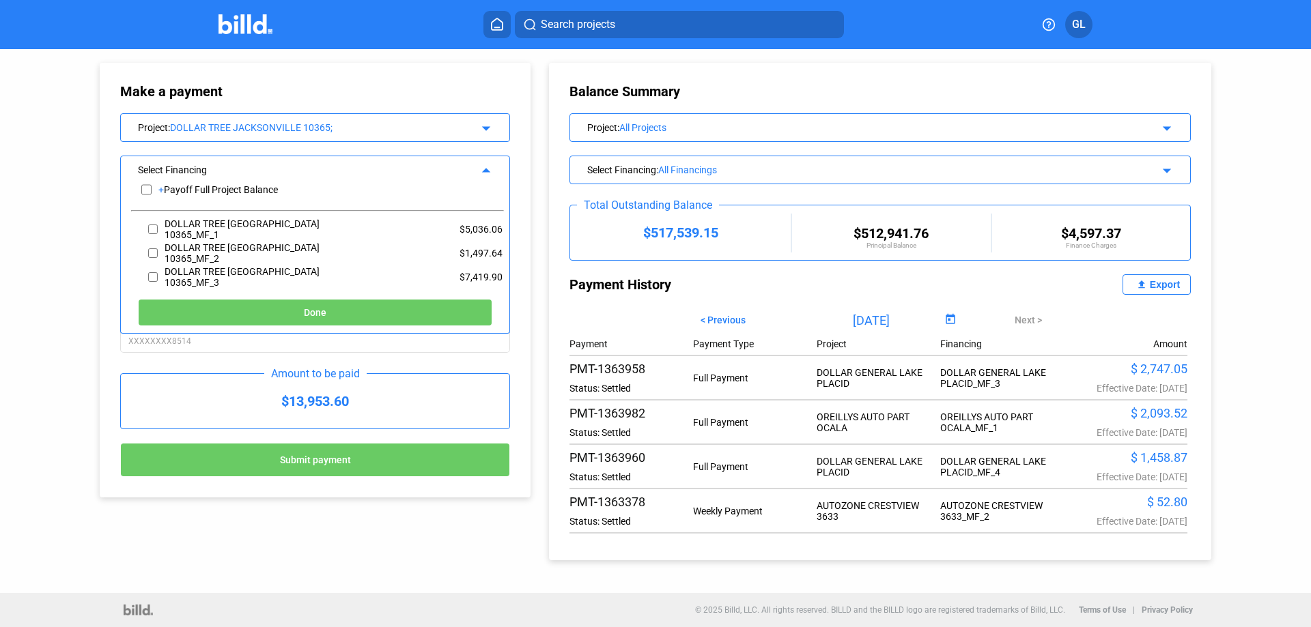
scroll to position [0, 0]
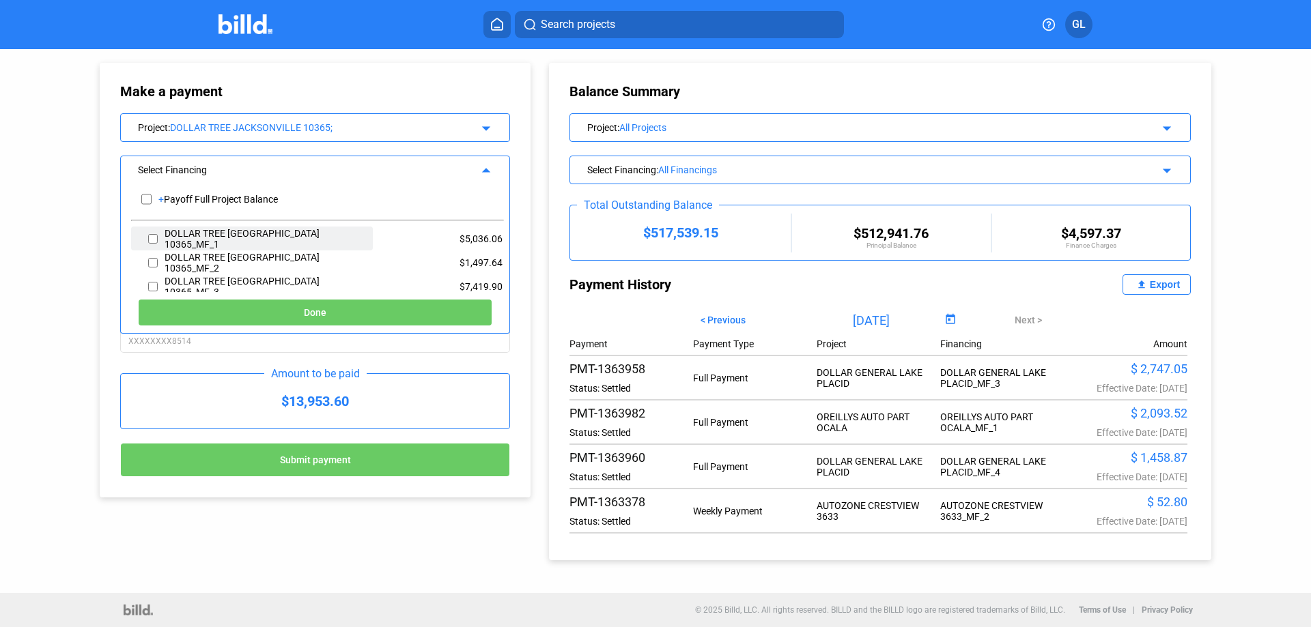
click at [153, 242] on input "checkbox" at bounding box center [153, 239] width 10 height 20
checkbox input "true"
click at [150, 261] on input "checkbox" at bounding box center [153, 263] width 10 height 20
checkbox input "true"
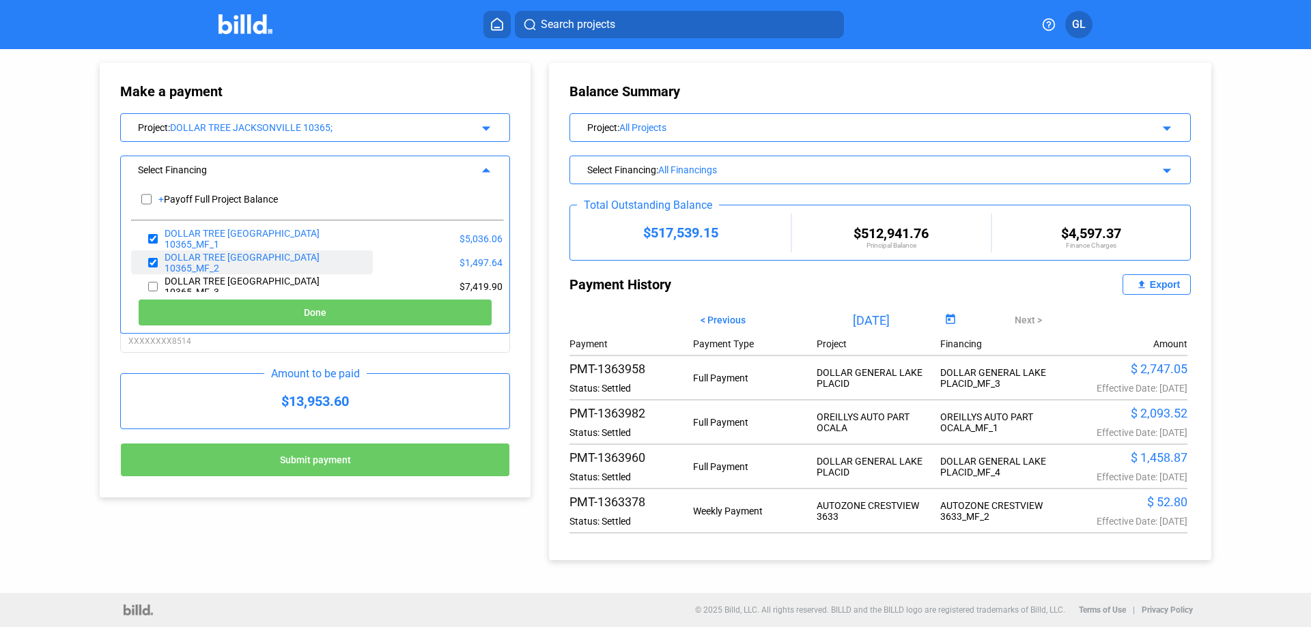
click at [159, 262] on div "DOLLAR TREE [GEOGRAPHIC_DATA] 10365_MF_2" at bounding box center [252, 263] width 242 height 24
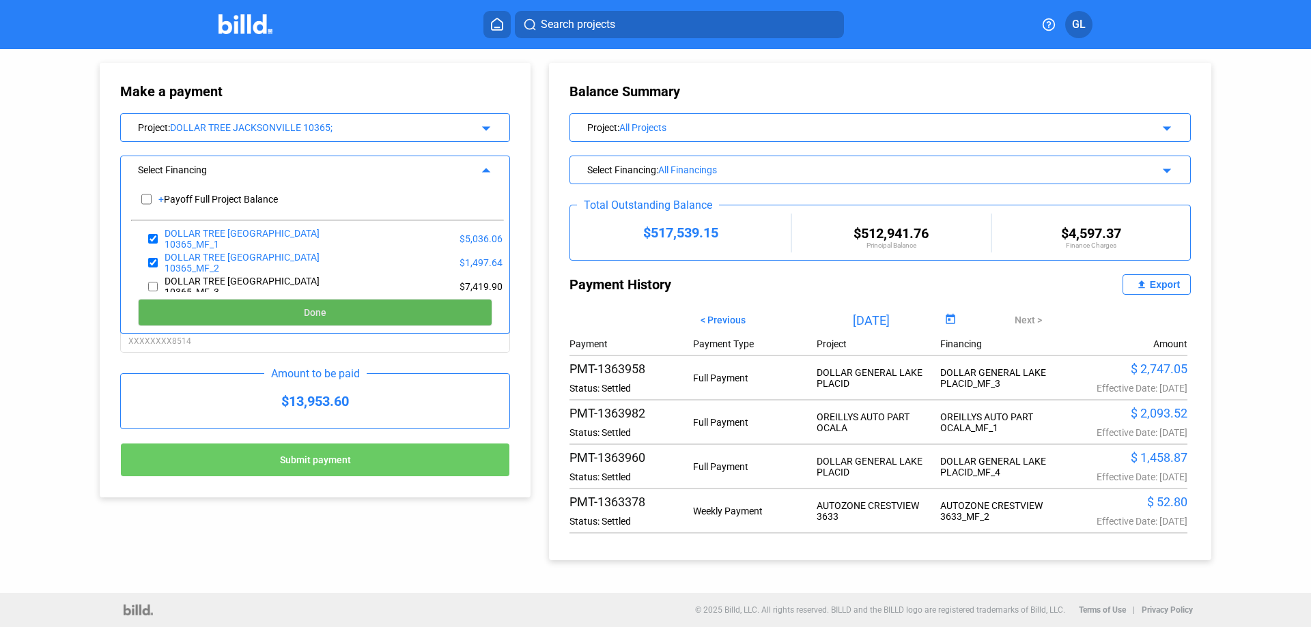
click at [313, 308] on span "Done" at bounding box center [315, 313] width 23 height 11
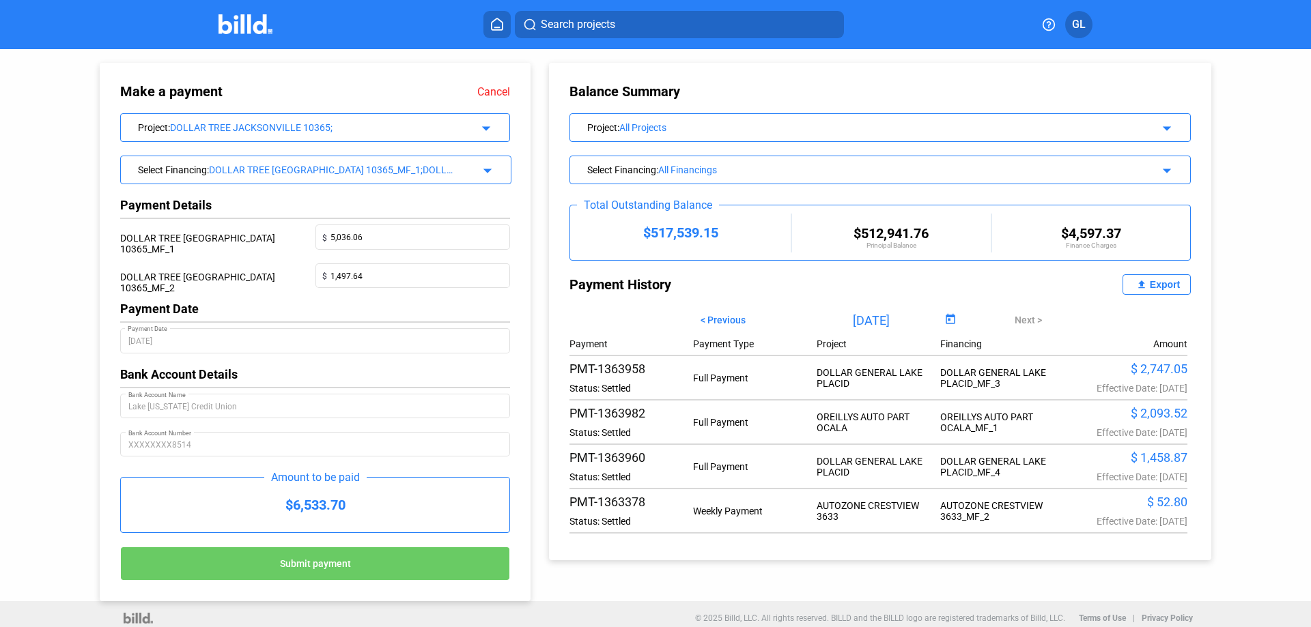
drag, startPoint x: 355, startPoint y: 562, endPoint x: 363, endPoint y: 562, distance: 7.5
click at [355, 562] on button "Submit payment" at bounding box center [315, 564] width 390 height 34
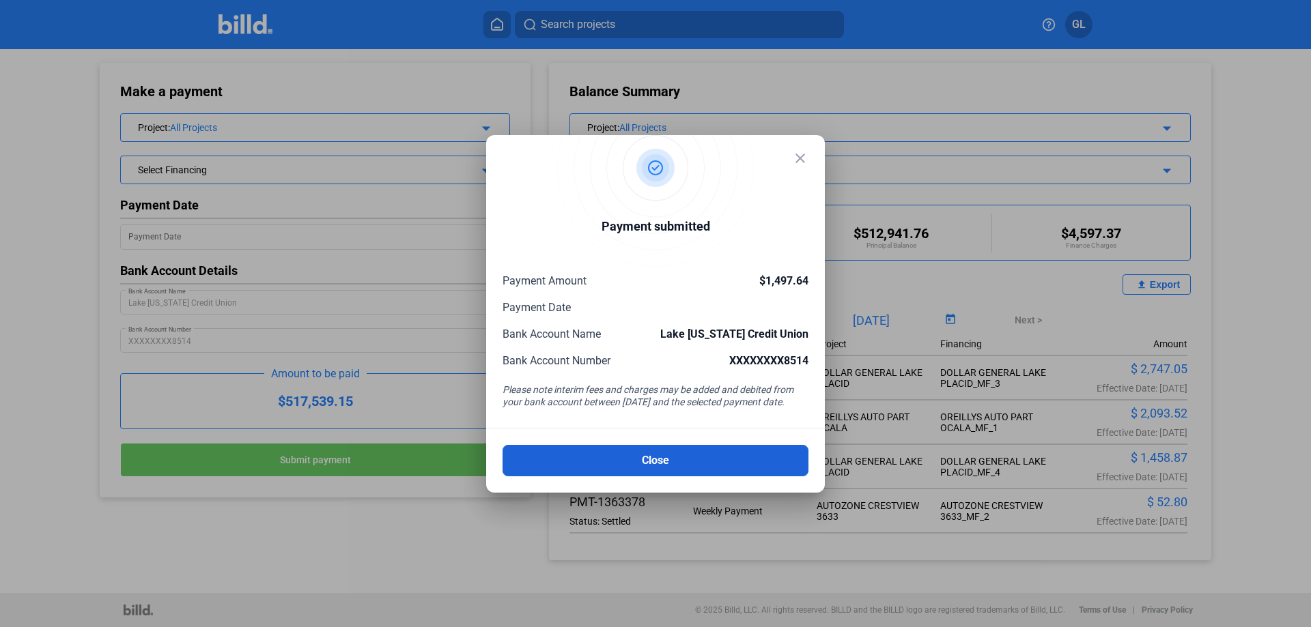
click at [705, 457] on button "Close" at bounding box center [655, 460] width 306 height 31
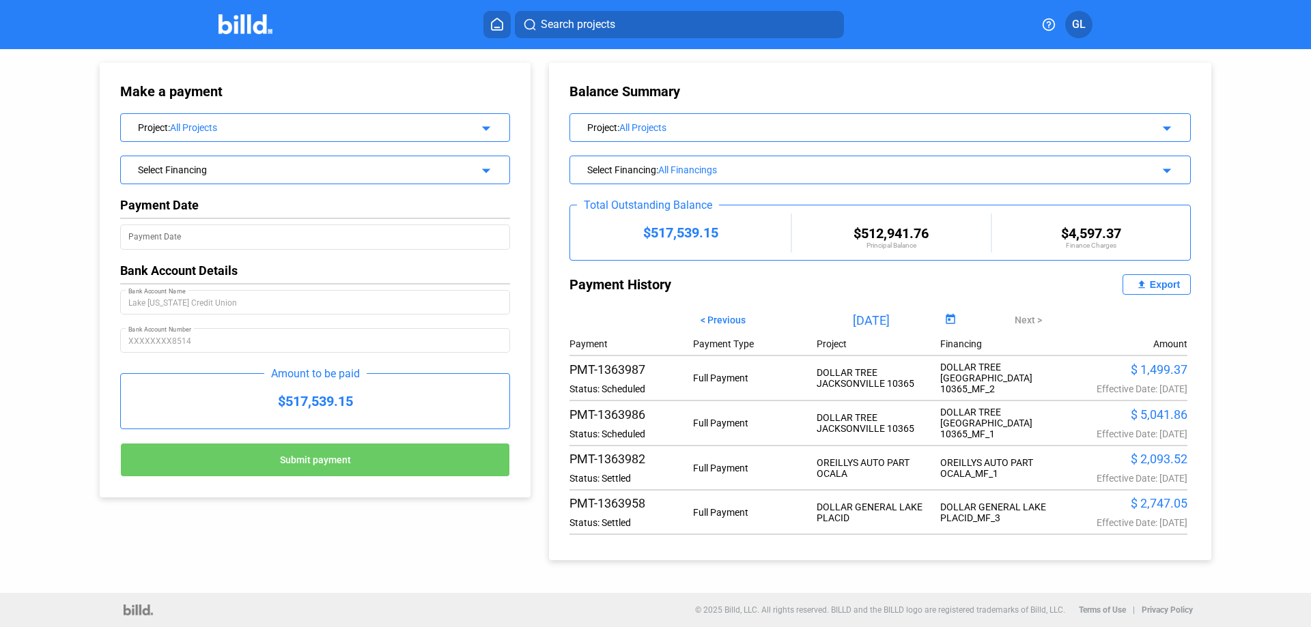
click at [231, 27] on img at bounding box center [245, 24] width 54 height 20
